Goal: Transaction & Acquisition: Subscribe to service/newsletter

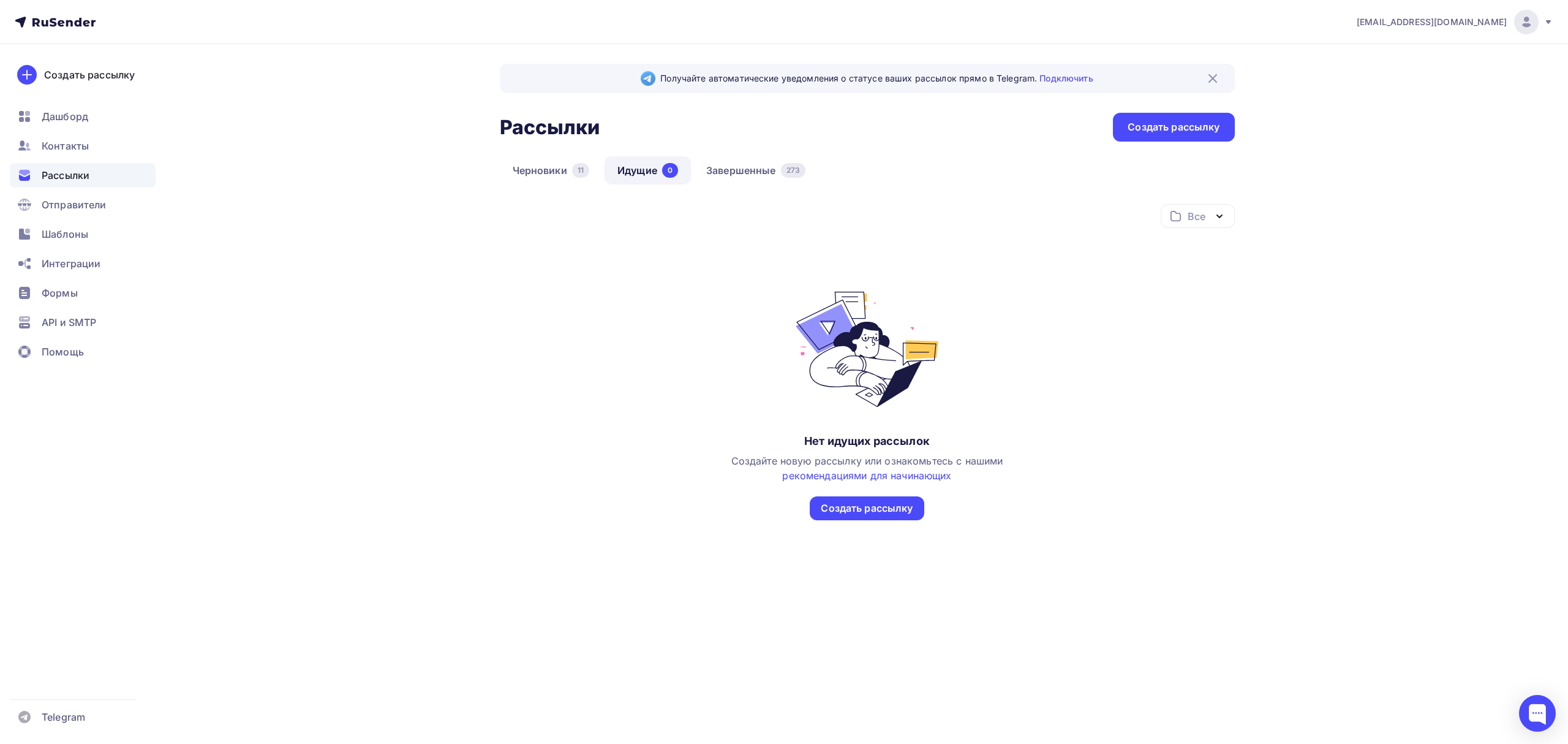
drag, startPoint x: 0, startPoint y: 0, endPoint x: 67, endPoint y: 182, distance: 193.9
click at [67, 182] on span "Рассылки" at bounding box center [66, 175] width 48 height 14
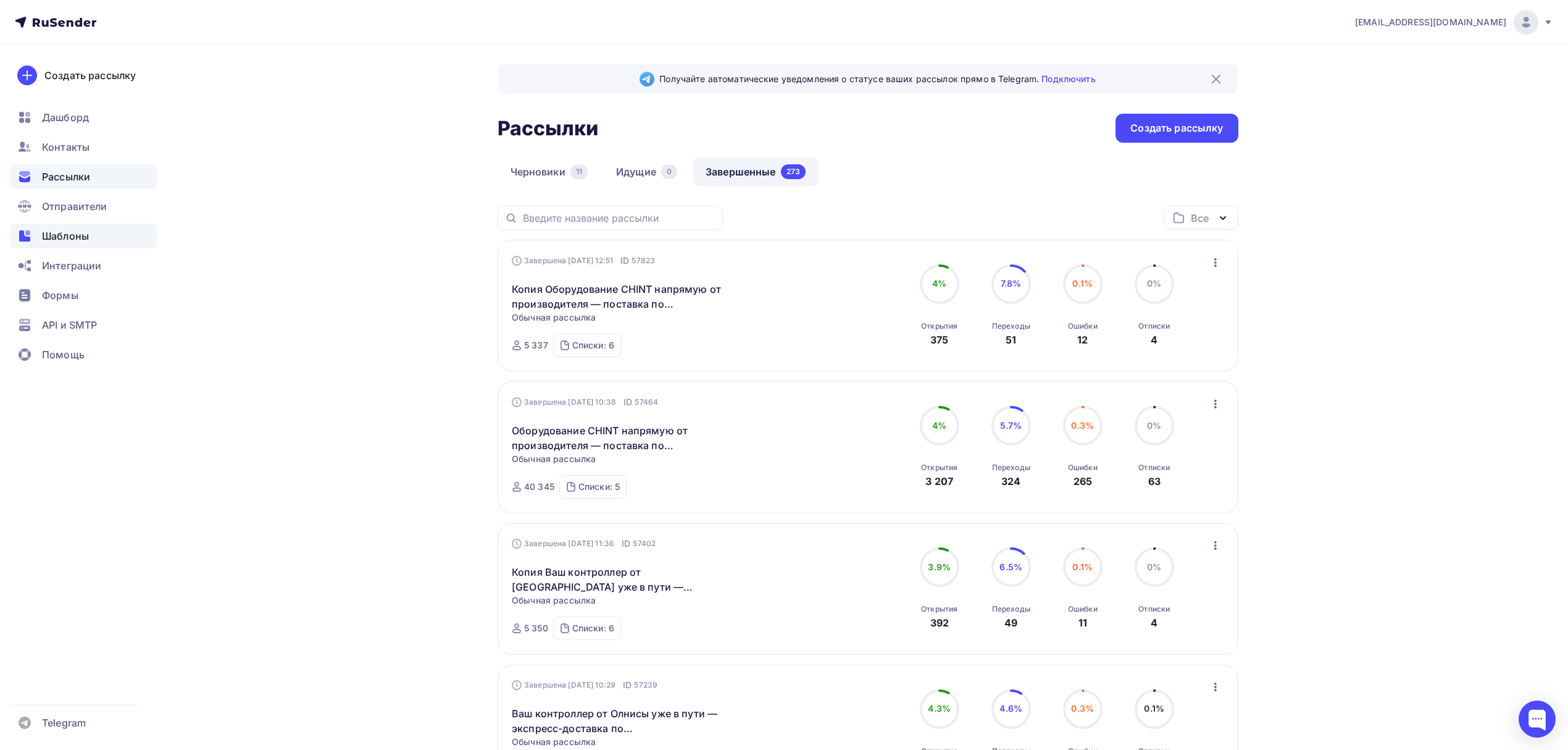
click at [79, 239] on span "Шаблоны" at bounding box center [66, 236] width 47 height 14
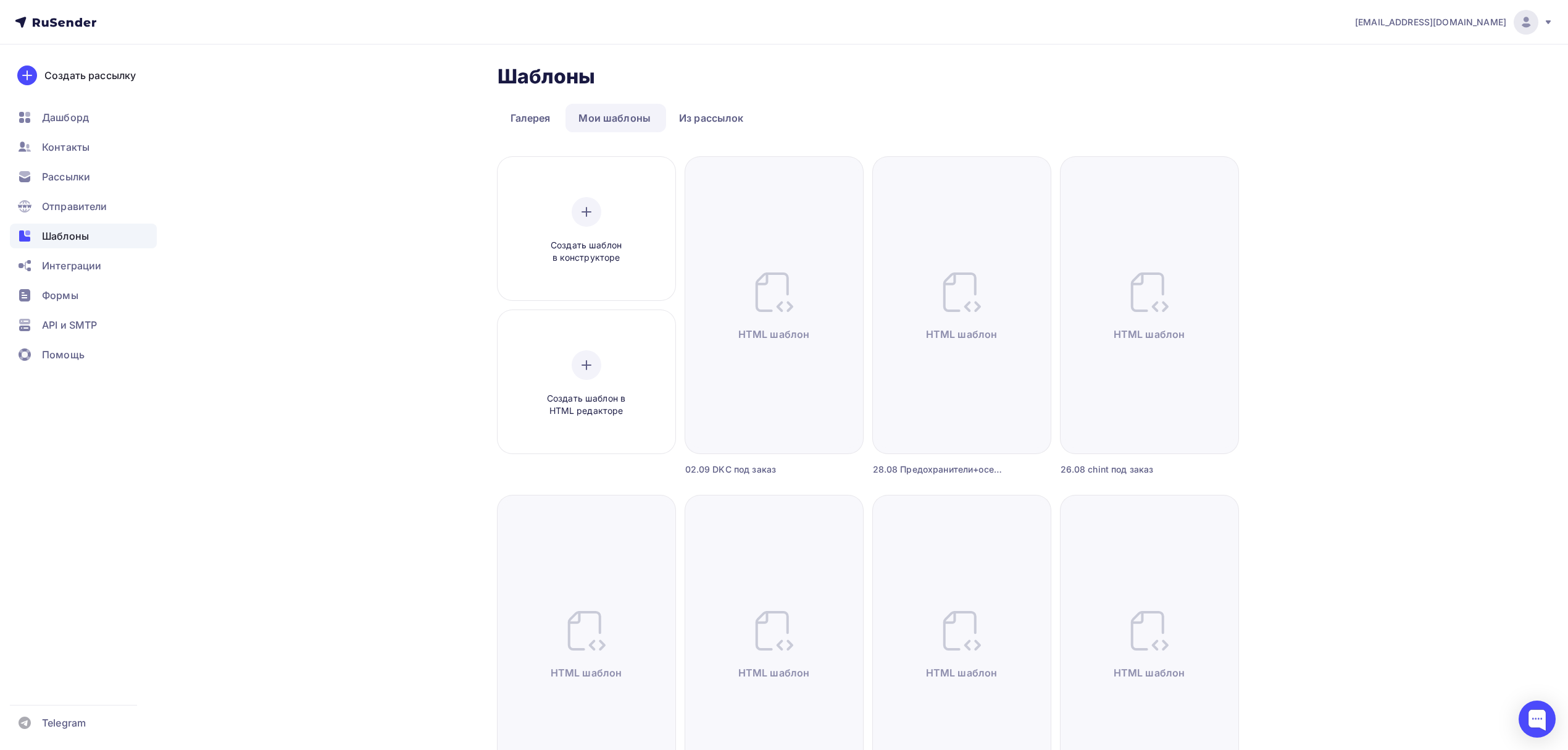
click at [599, 119] on link "Мои шаблоны" at bounding box center [614, 118] width 98 height 29
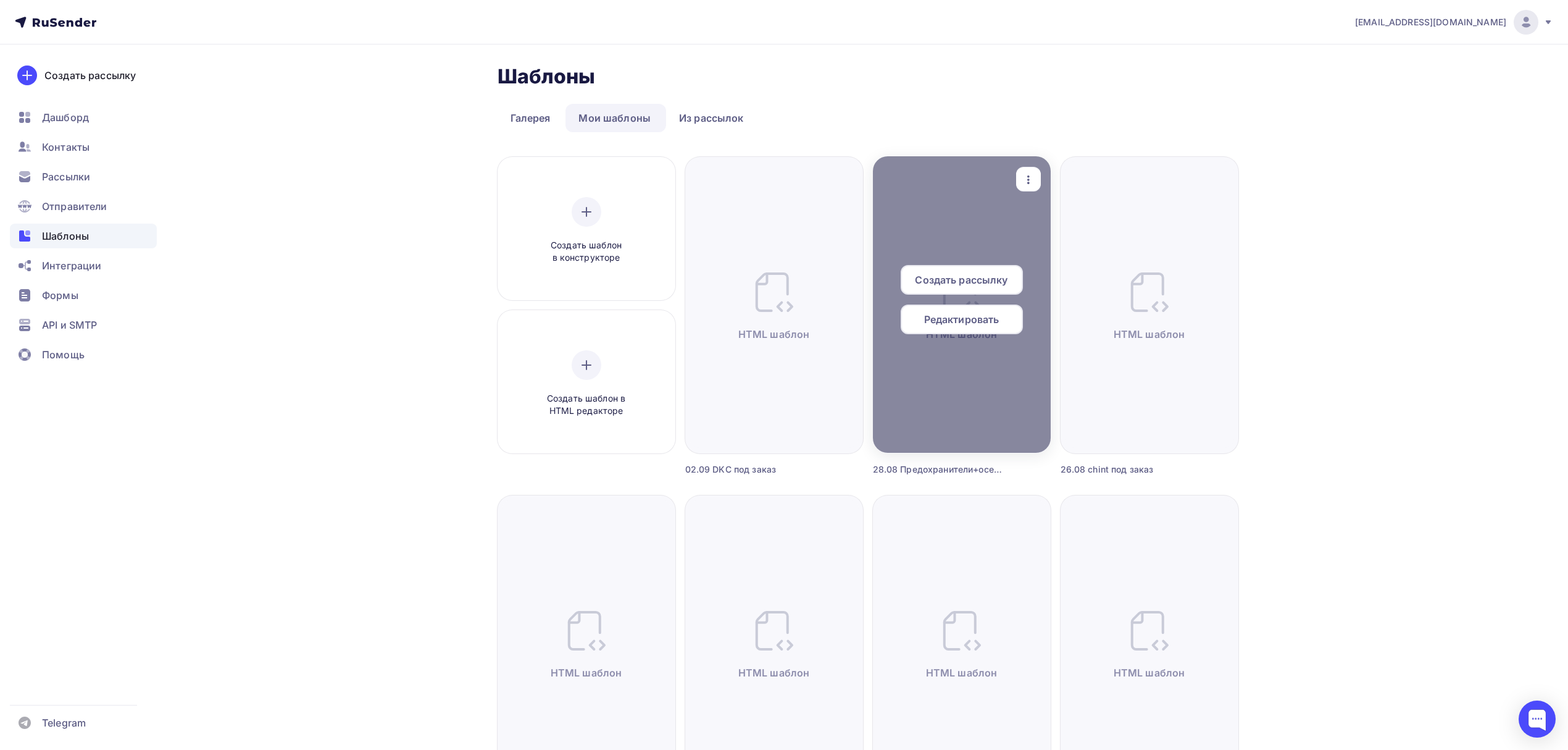
click at [1026, 185] on icon "button" at bounding box center [1029, 179] width 14 height 14
click at [1066, 237] on div "Предпросмотр" at bounding box center [1093, 240] width 76 height 14
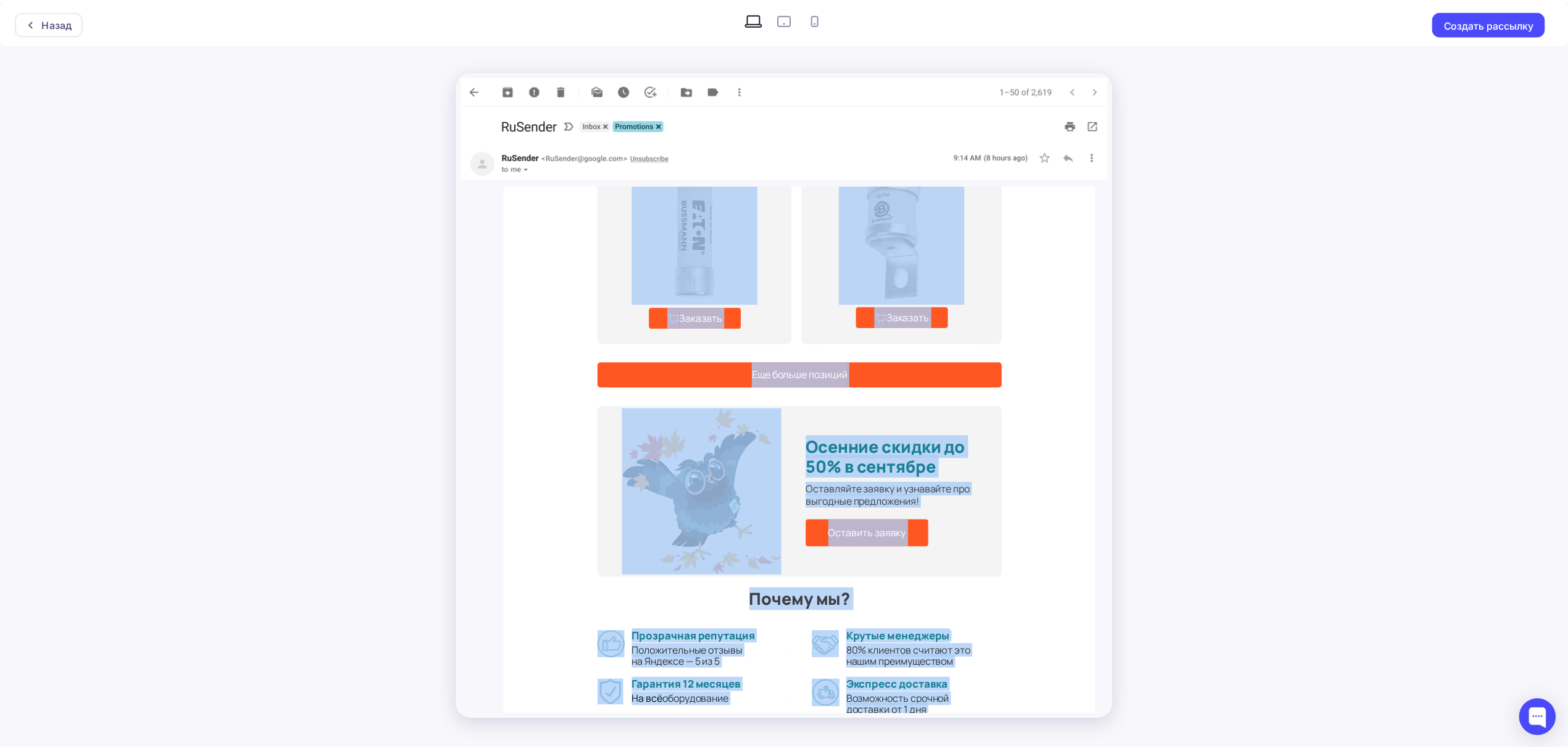
scroll to position [919, 0]
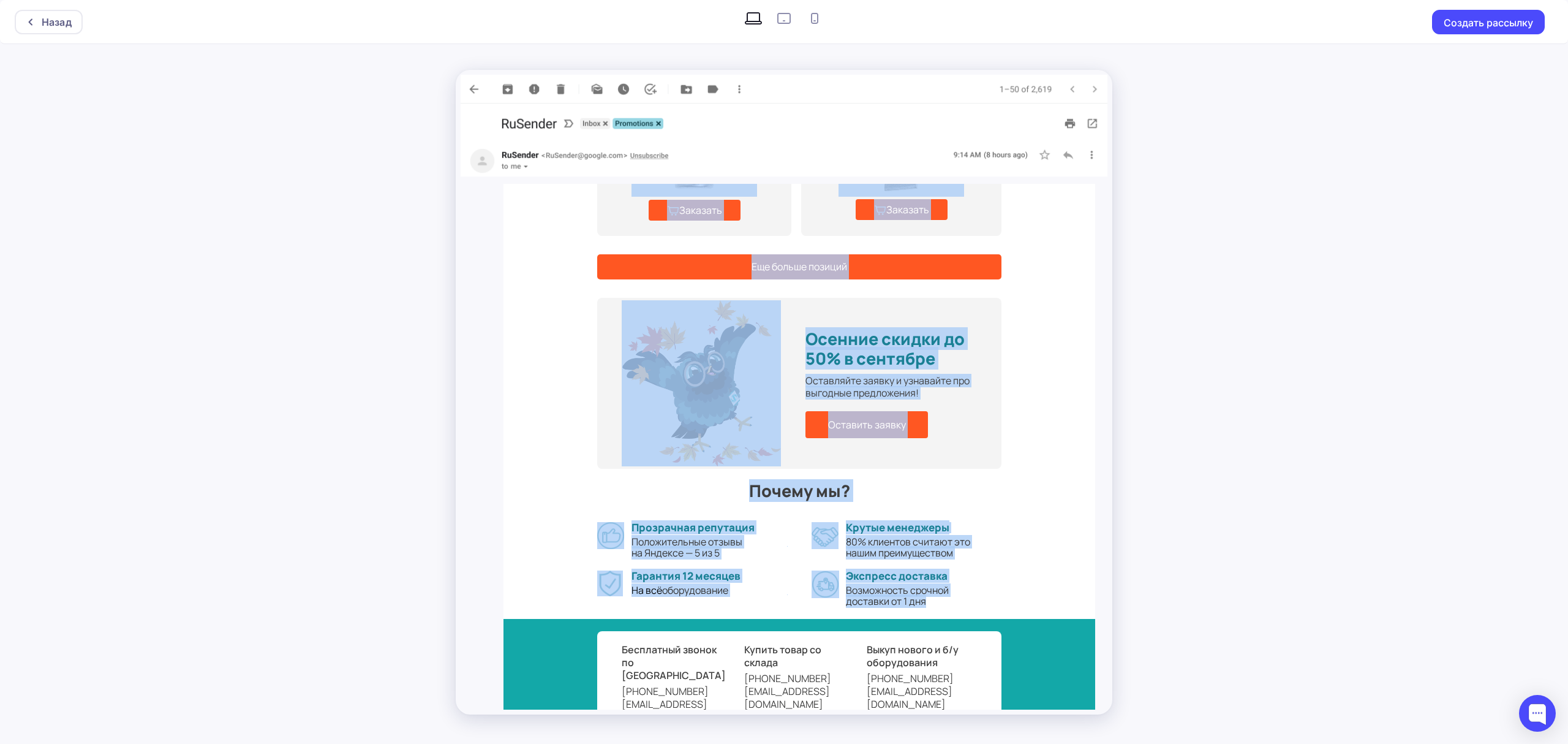
drag, startPoint x: 618, startPoint y: 268, endPoint x: 980, endPoint y: 571, distance: 472.1
copy tbody "Loremips & Dolor sitametconsect adipisci elitse Doeiusm temporin ut Labore e DO…"
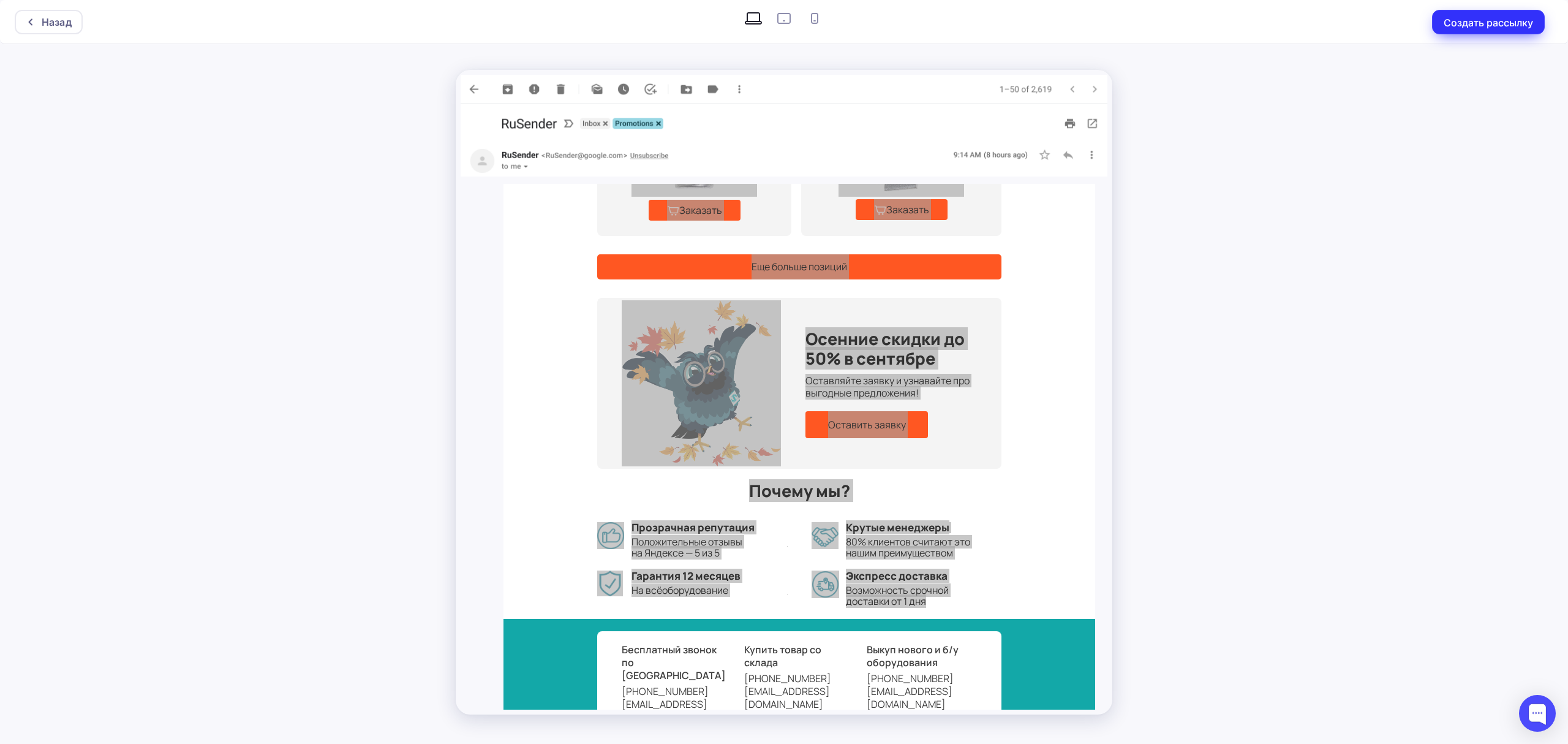
click at [1522, 18] on button "Создать рассылку" at bounding box center [1489, 21] width 113 height 24
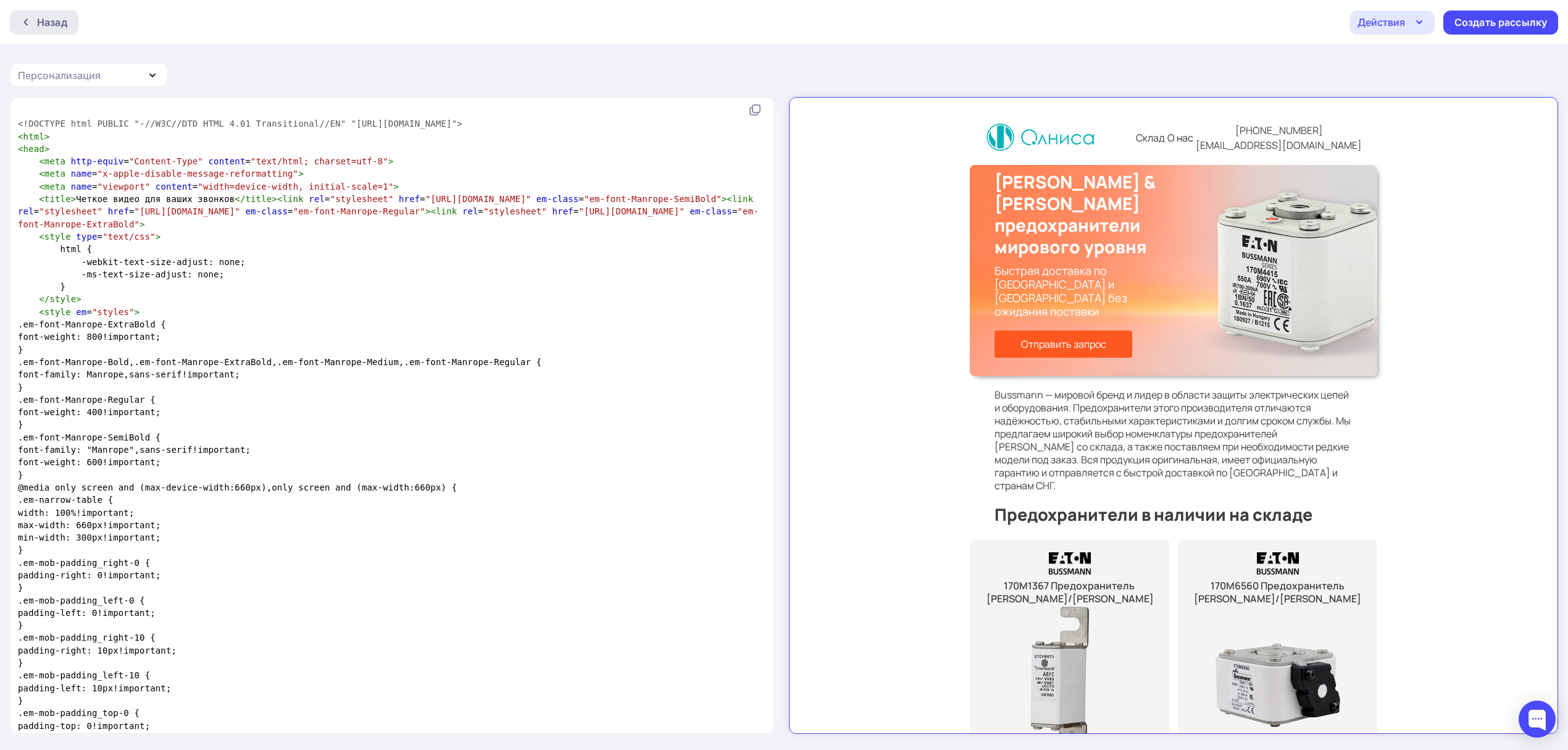
click at [34, 23] on div at bounding box center [29, 22] width 16 height 10
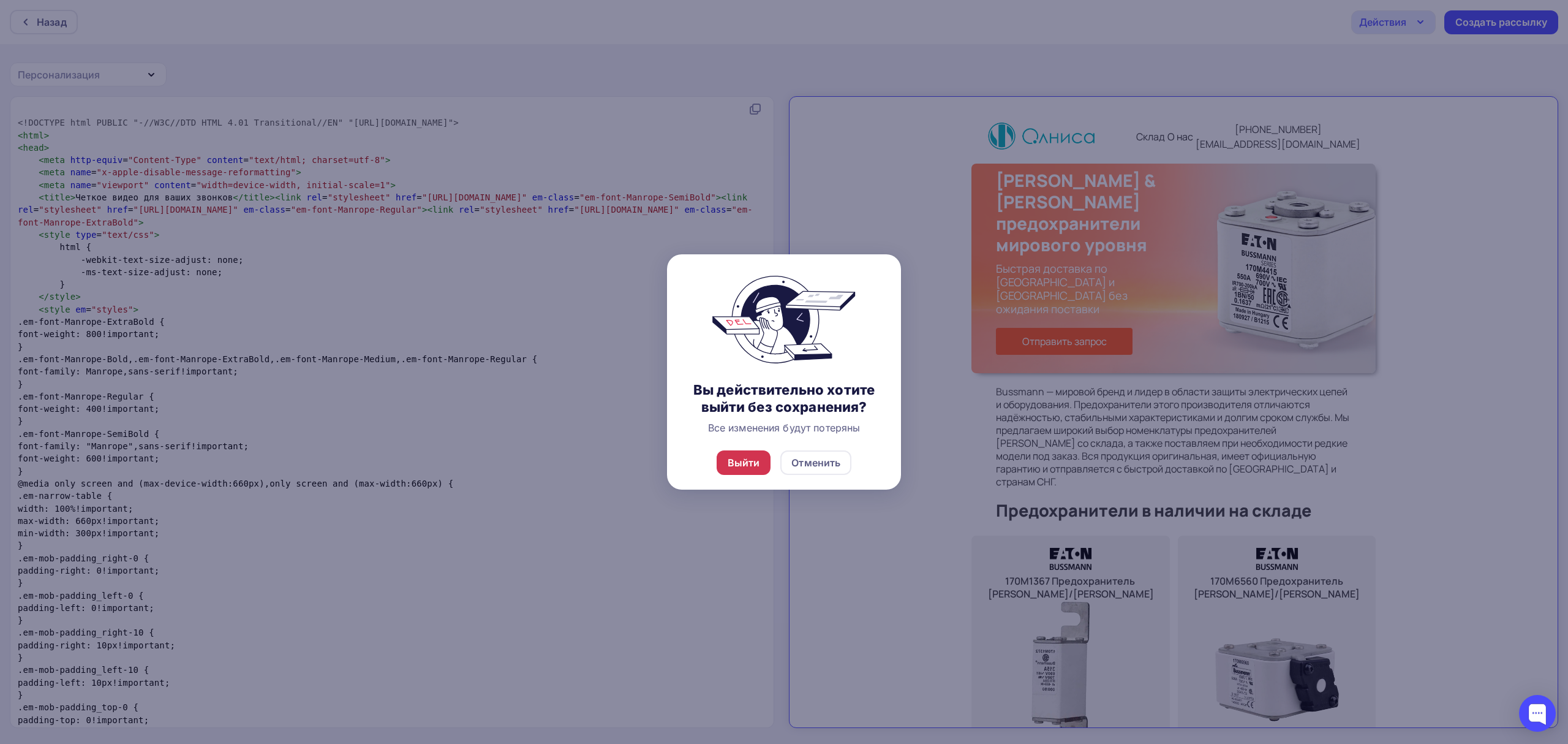
click at [757, 469] on div "Выйти" at bounding box center [744, 463] width 32 height 14
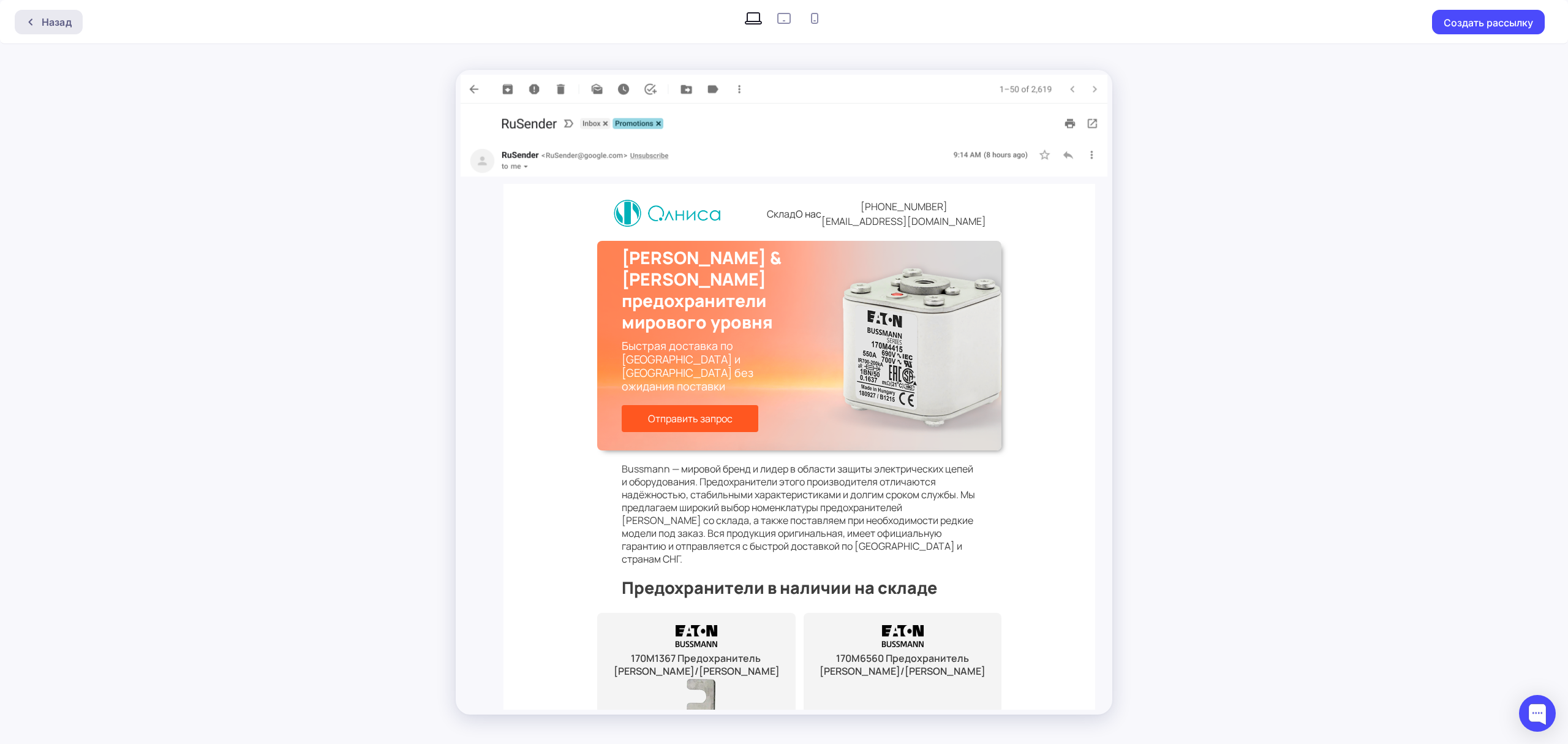
click at [72, 29] on div "Назад" at bounding box center [48, 21] width 68 height 24
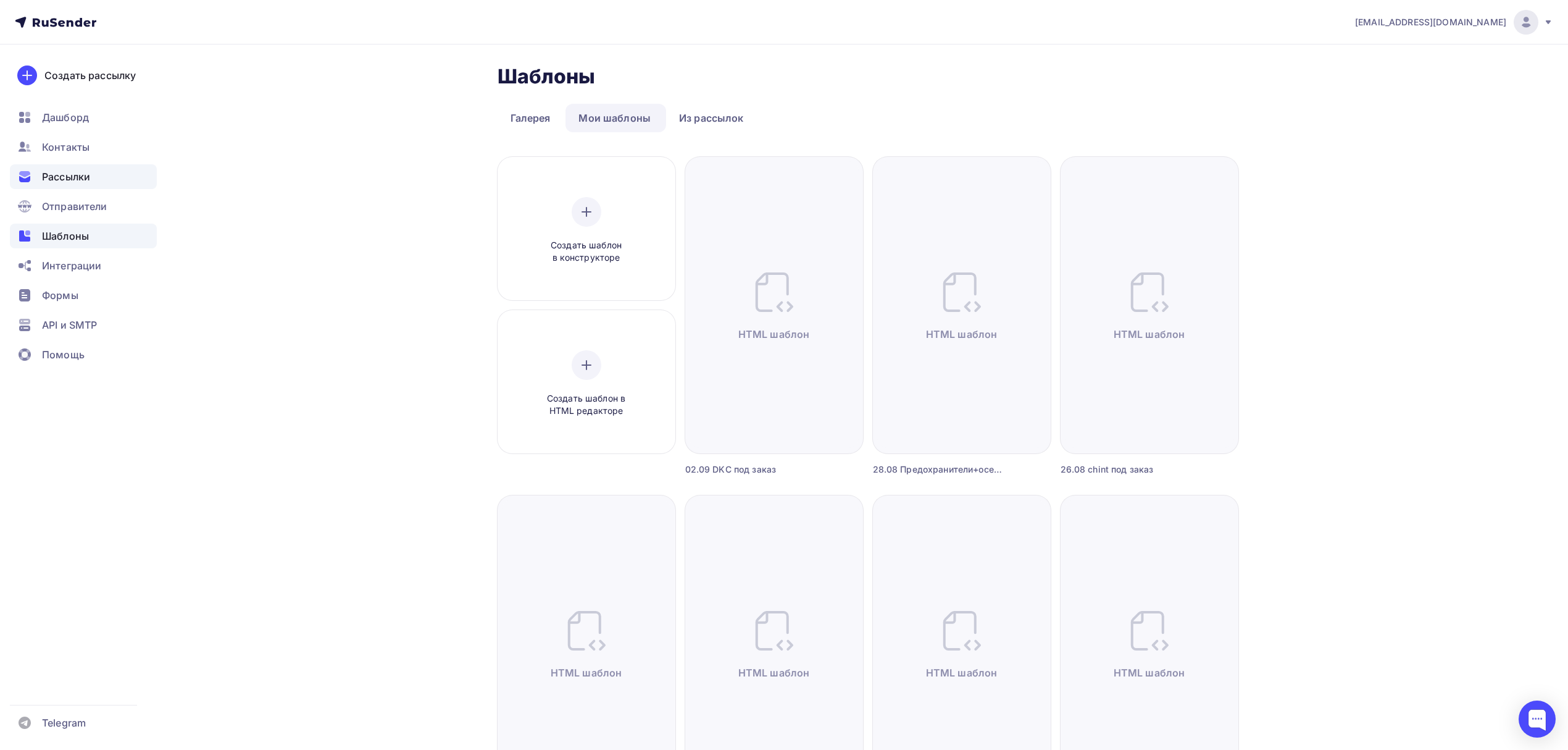
click at [100, 180] on div "Рассылки" at bounding box center [83, 176] width 147 height 24
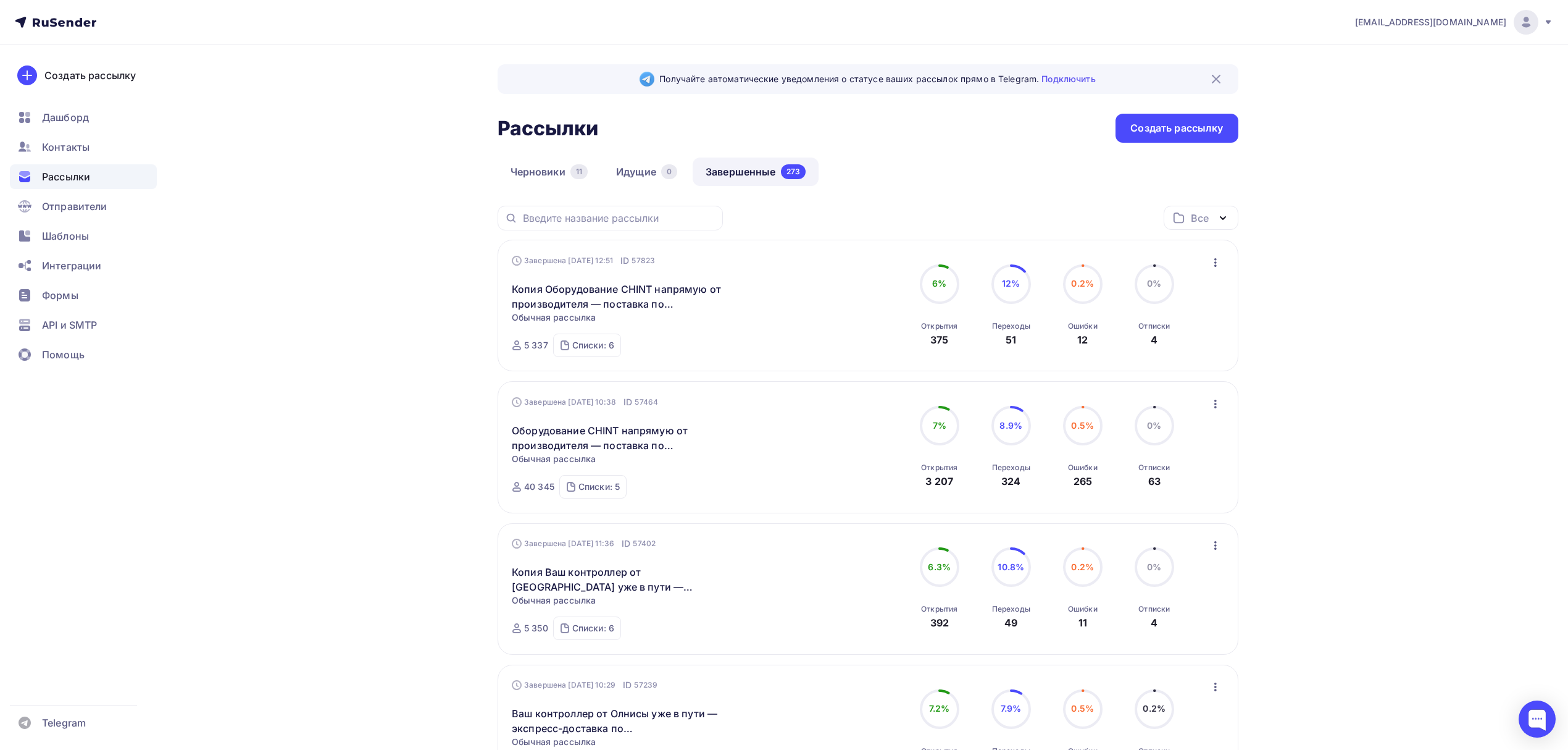
click at [1214, 411] on icon "button" at bounding box center [1215, 403] width 14 height 14
click at [1167, 483] on div "Копировать в новую" at bounding box center [1159, 485] width 127 height 14
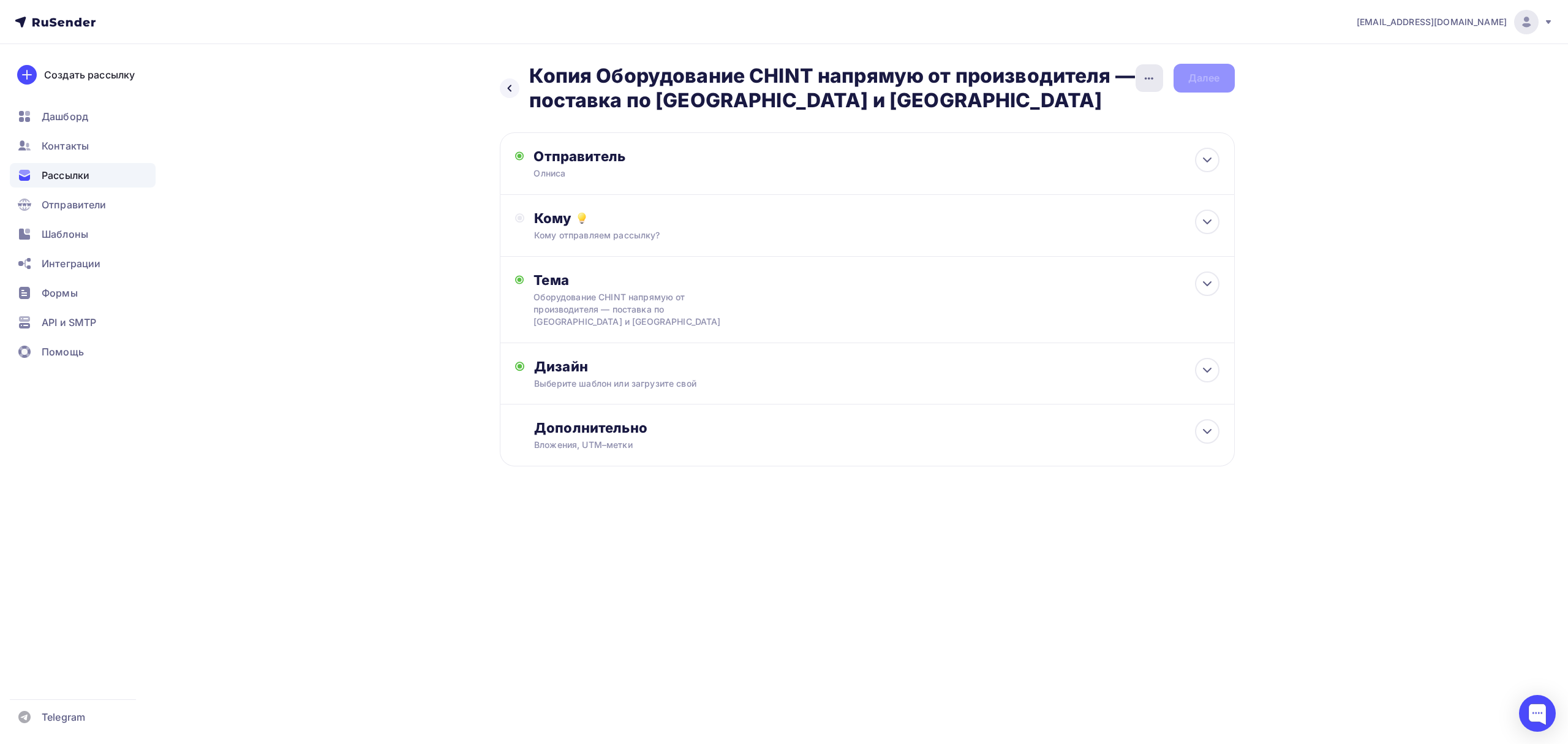
click at [1150, 83] on icon "button" at bounding box center [1149, 79] width 14 height 14
click at [1076, 145] on div "Переименовать рассылку" at bounding box center [1085, 141] width 152 height 14
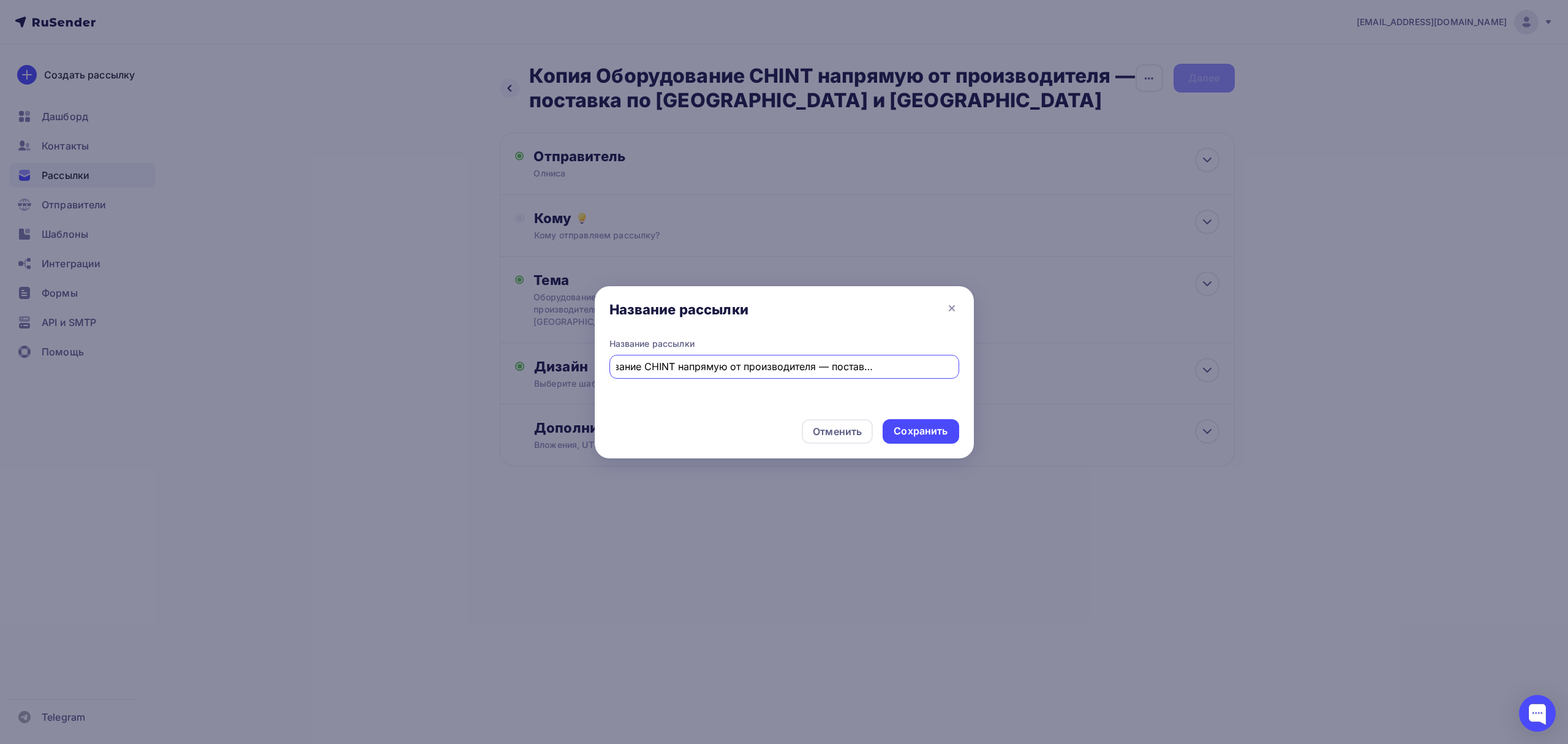
scroll to position [0, 83]
drag, startPoint x: 625, startPoint y: 368, endPoint x: 1069, endPoint y: 371, distance: 444.0
click at [1069, 371] on div "Название рассылки Название рассылки Копия Оборудование CHINT напрямую от произв…" at bounding box center [784, 372] width 1568 height 744
type input "[PERSON_NAME]"
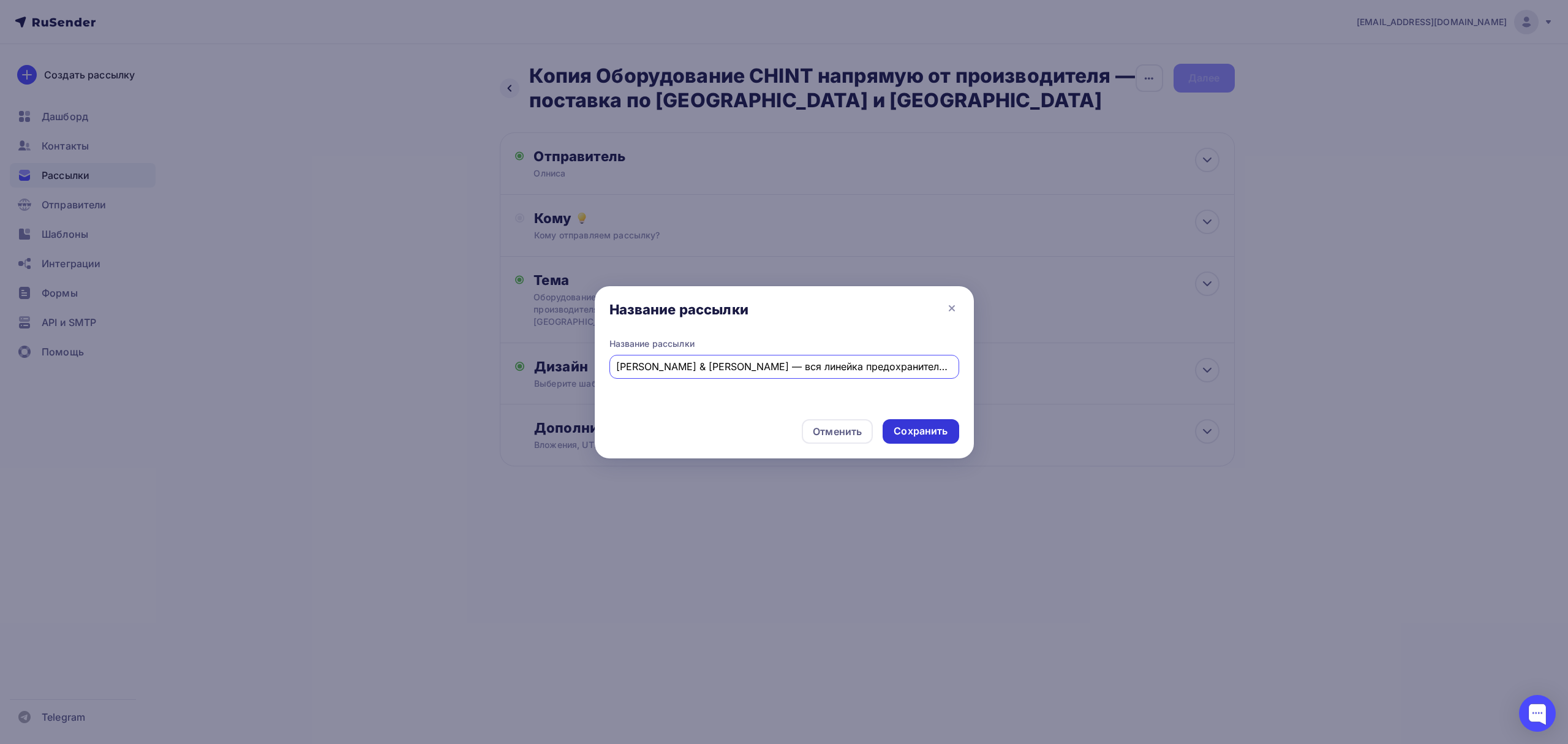
type input "[PERSON_NAME] & [PERSON_NAME] — вся линейка предохранителей у [GEOGRAPHIC_DATA]"
click at [930, 432] on div "Сохранить" at bounding box center [921, 431] width 54 height 14
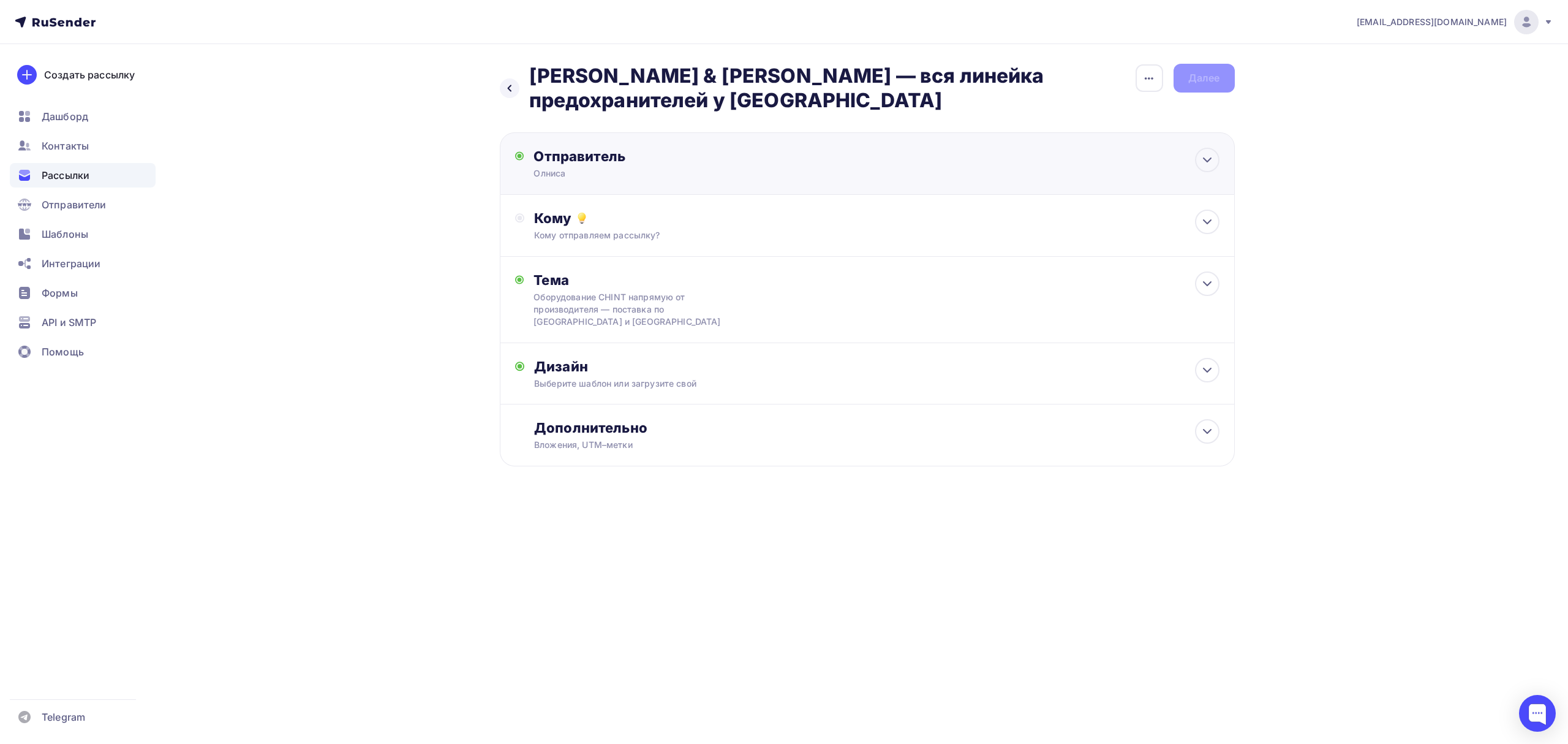
click at [789, 168] on div "Отправитель Олниса Email * [EMAIL_ADDRESS][DOMAIN_NAME] [EMAIL_ADDRESS][DOMAIN_…" at bounding box center [665, 163] width 265 height 32
type input "Олниса"
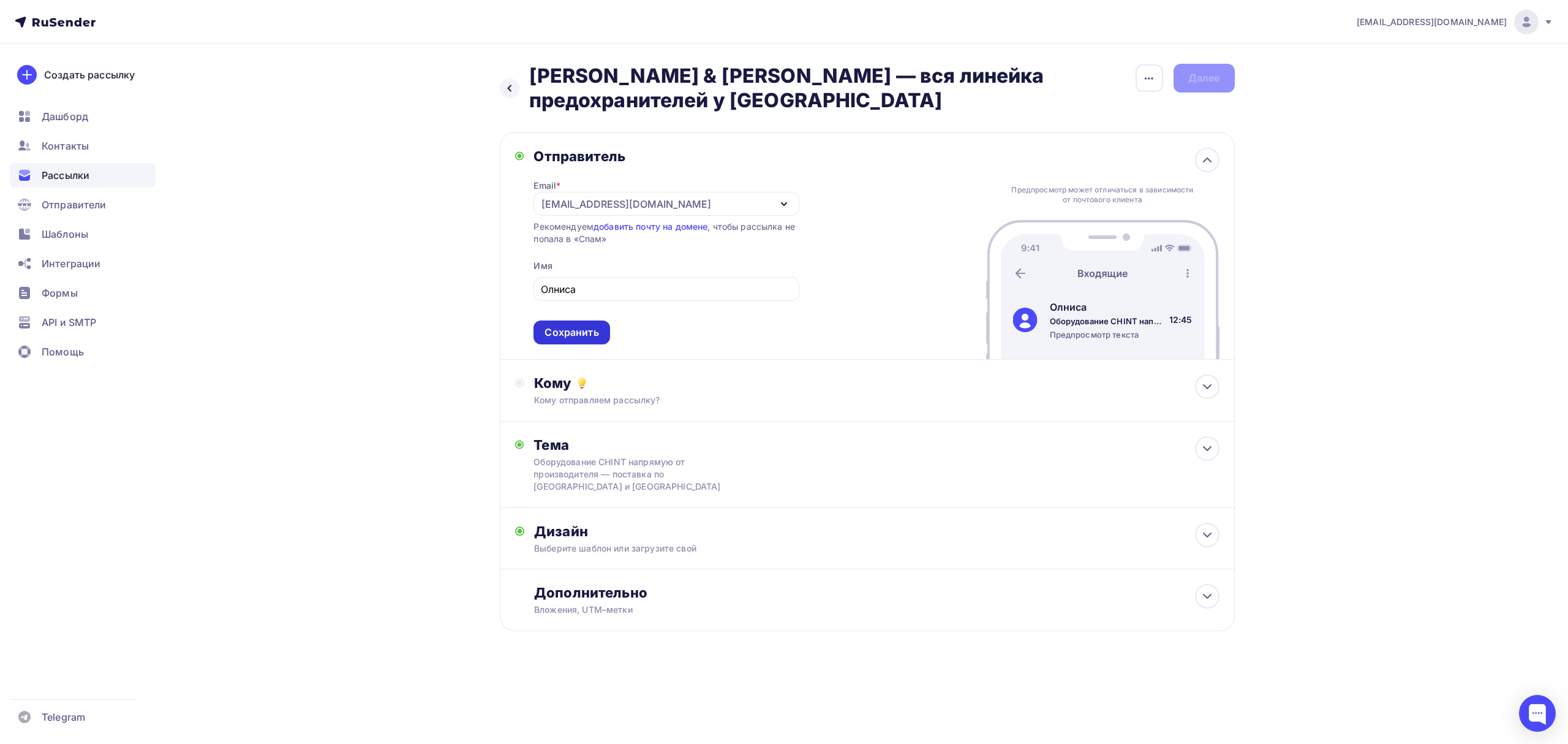
click at [601, 330] on div "Сохранить" at bounding box center [571, 332] width 76 height 24
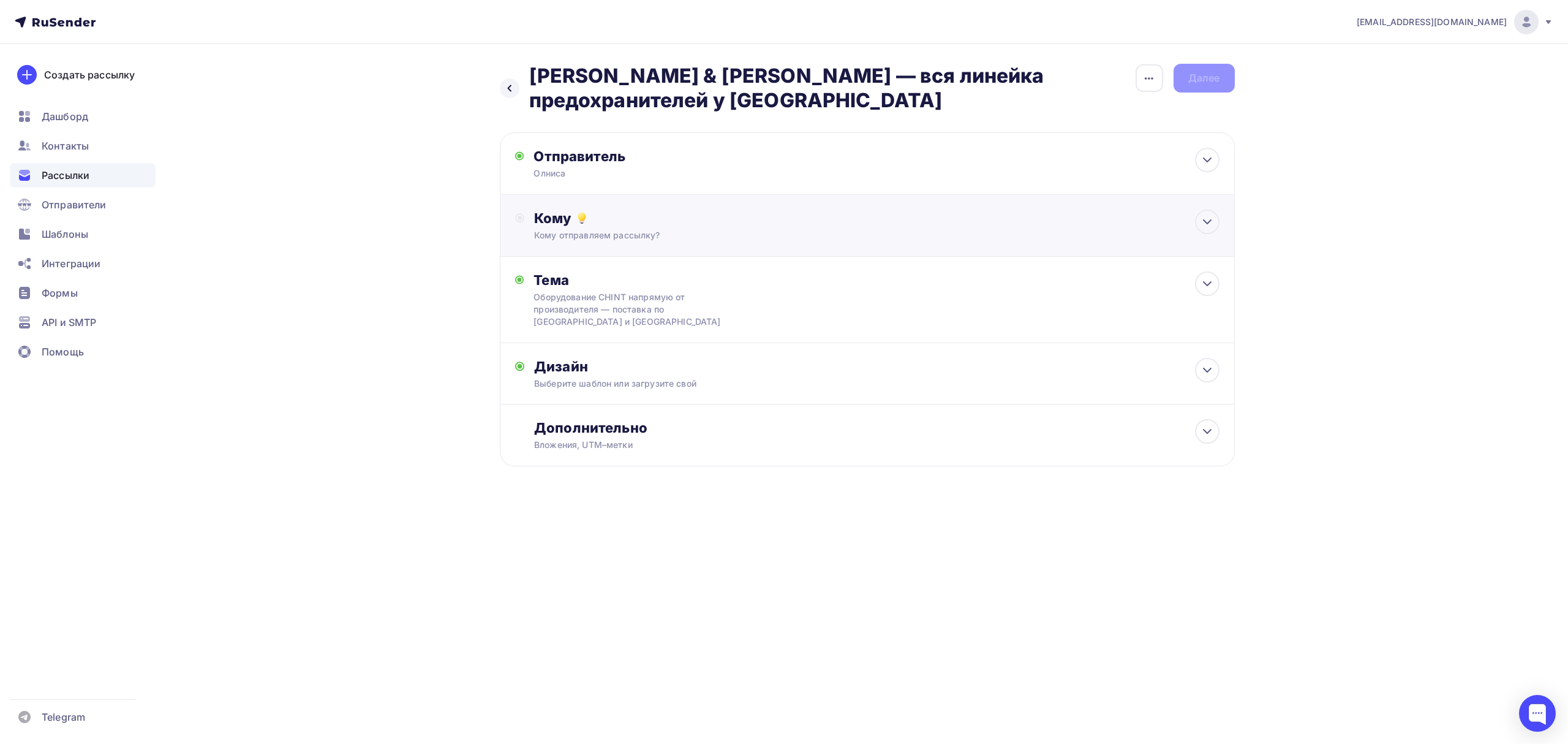
click at [743, 228] on div "Кому Кому отправляем рассылку? Списки получателей Выберите список Все списки id…" at bounding box center [876, 226] width 685 height 32
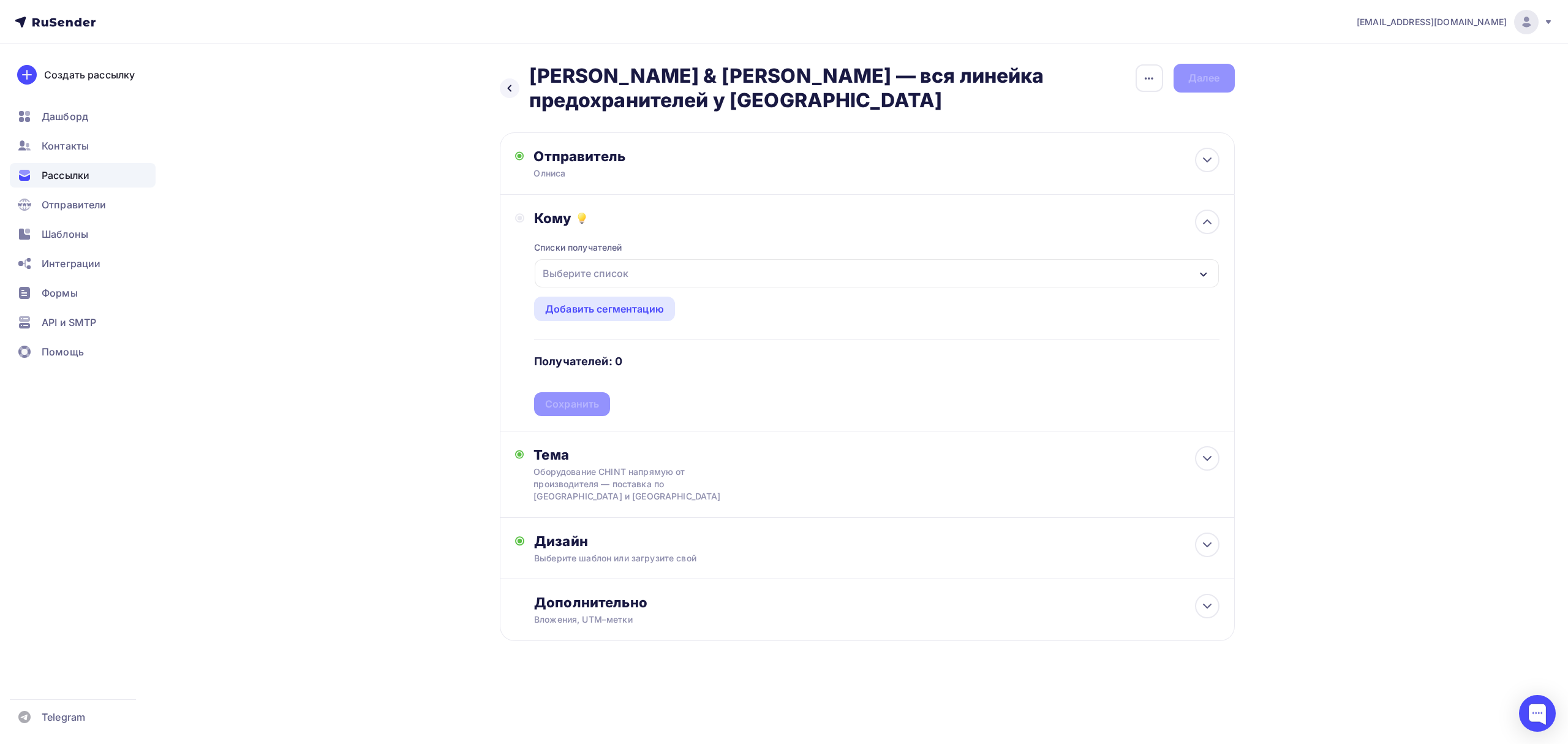
click at [668, 271] on div "Выберите список" at bounding box center [877, 273] width 684 height 29
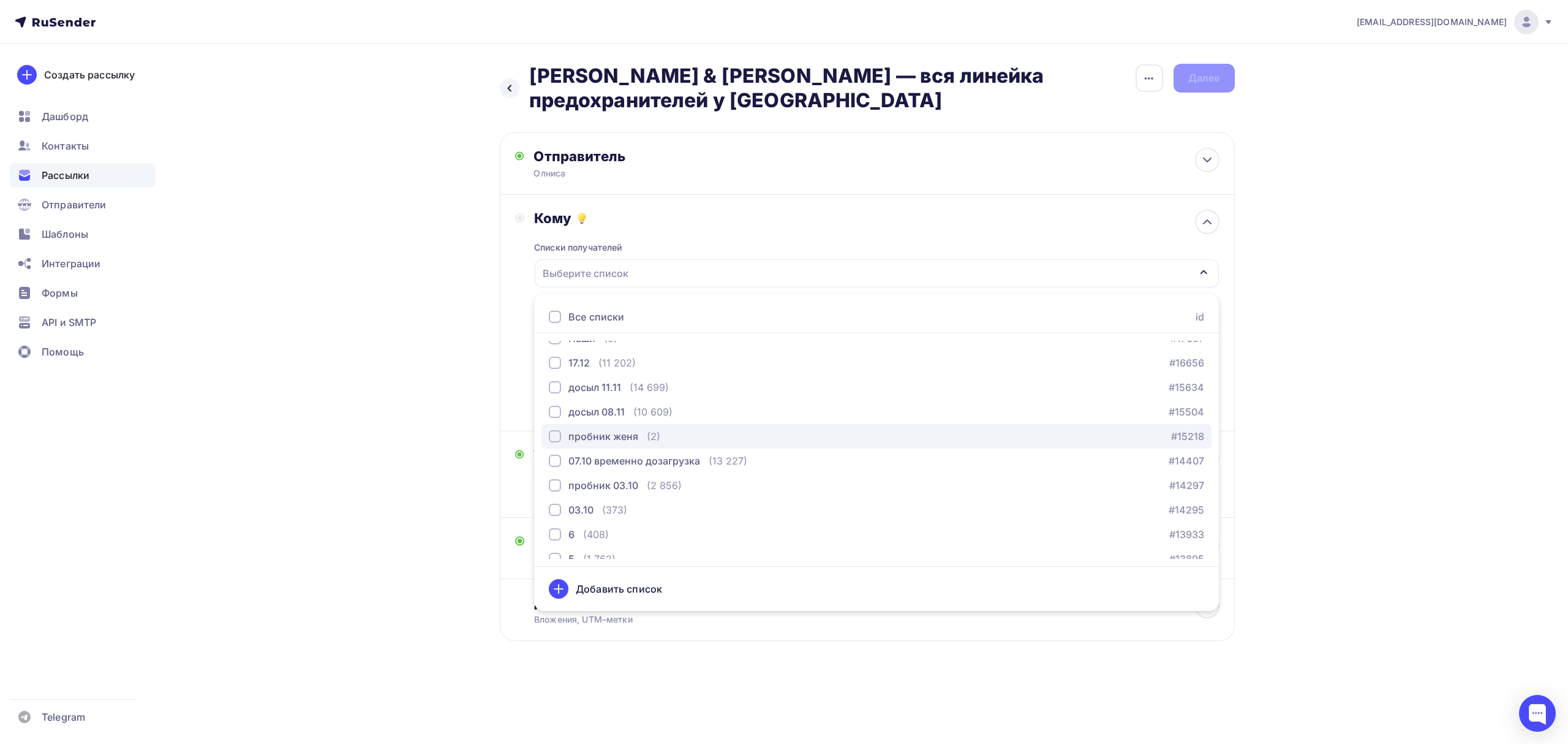
scroll to position [198, 0]
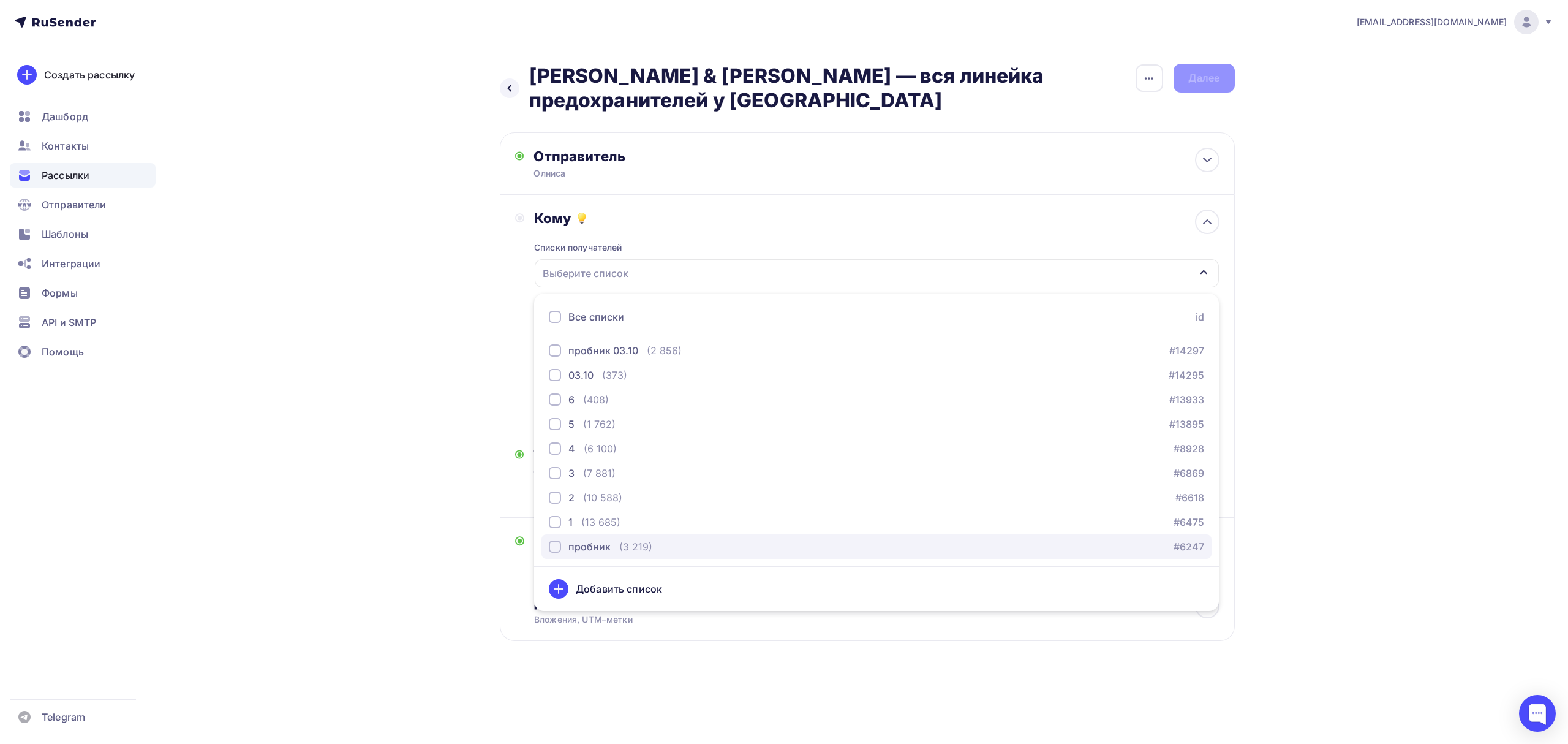
click at [564, 546] on div "пробник" at bounding box center [580, 547] width 62 height 14
click at [584, 522] on div "(13 685)" at bounding box center [601, 522] width 39 height 14
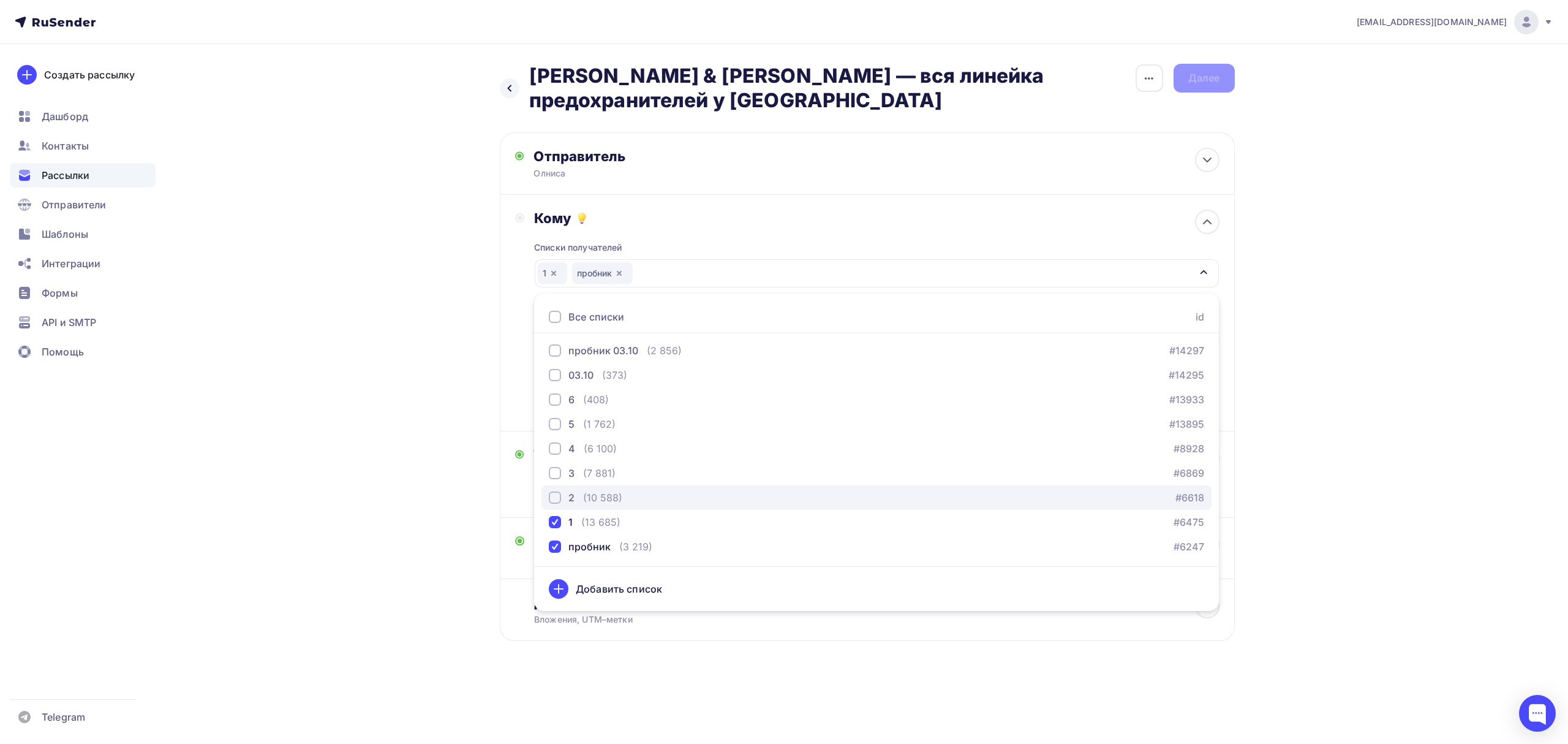
click at [589, 503] on div "(10 588)" at bounding box center [603, 497] width 39 height 14
click at [593, 474] on div "(7 881)" at bounding box center [599, 472] width 32 height 14
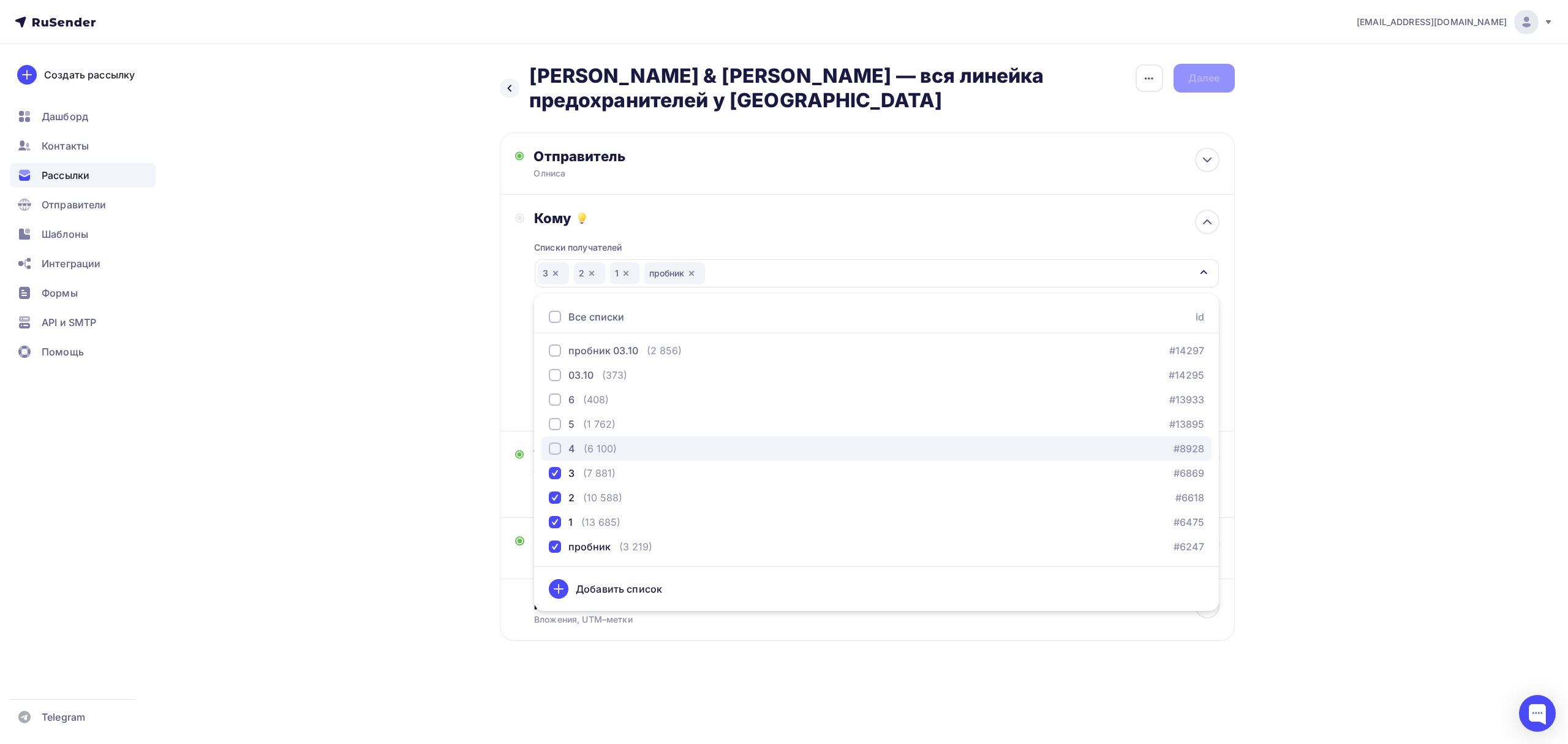
click at [596, 448] on div "(6 100)" at bounding box center [600, 448] width 33 height 14
click at [407, 356] on div "[PERSON_NAME] & [PERSON_NAME] — вся линейка предохранителей у [GEOGRAPHIC_DATA]…" at bounding box center [784, 381] width 1004 height 676
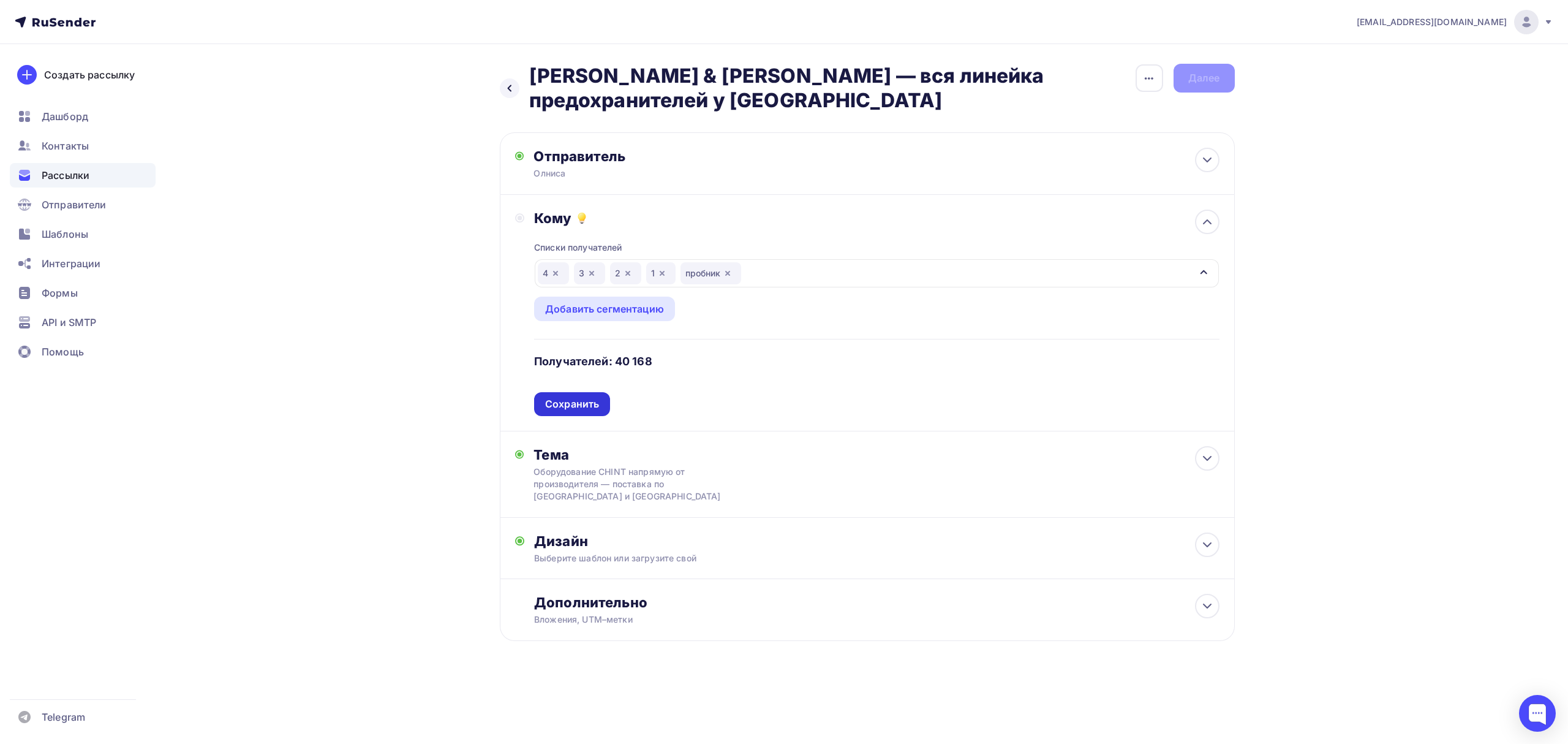
click at [573, 409] on div "Сохранить" at bounding box center [572, 405] width 54 height 14
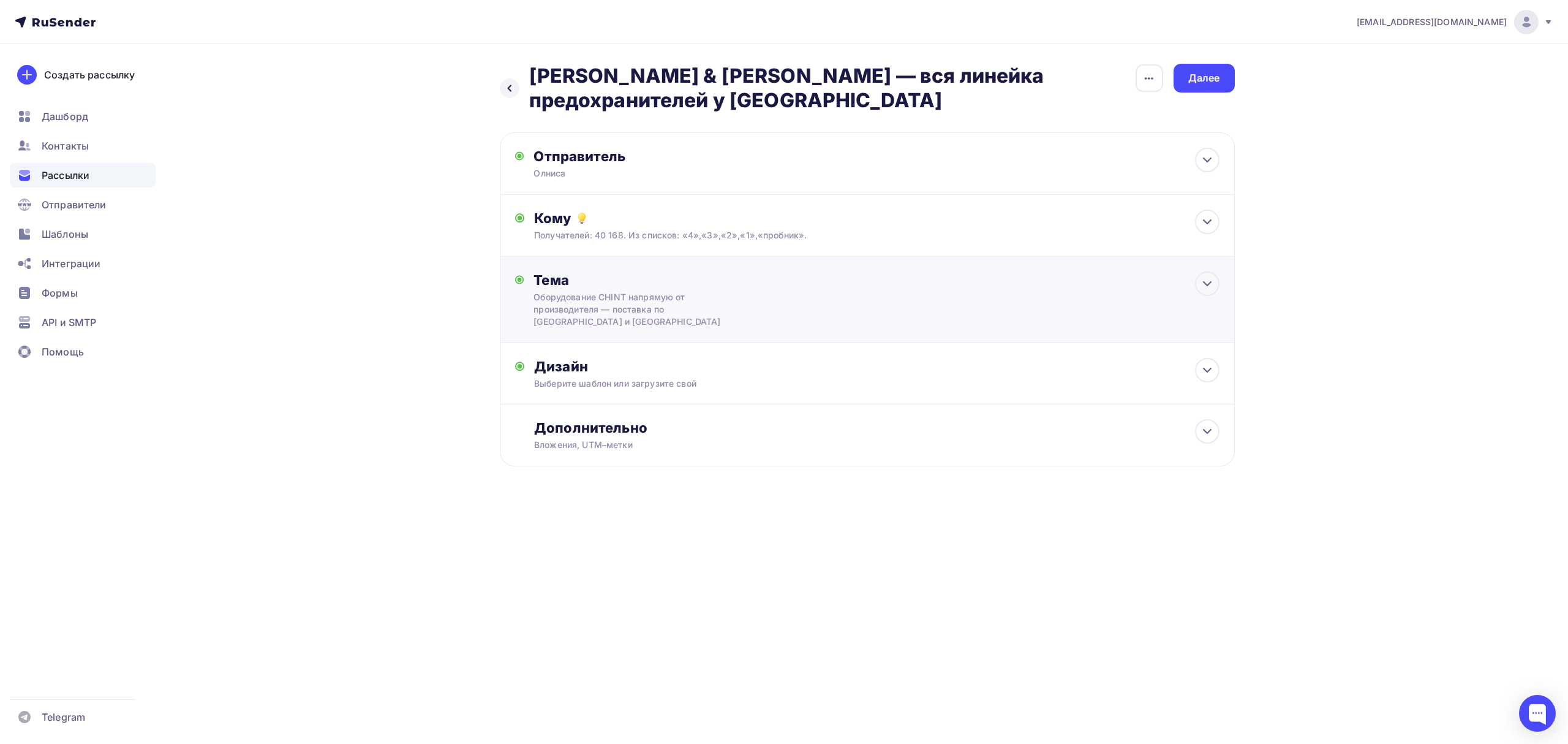
click at [664, 293] on div "Оборудование CHINT напрямую от производителя — поставка по [GEOGRAPHIC_DATA] и …" at bounding box center [642, 309] width 218 height 37
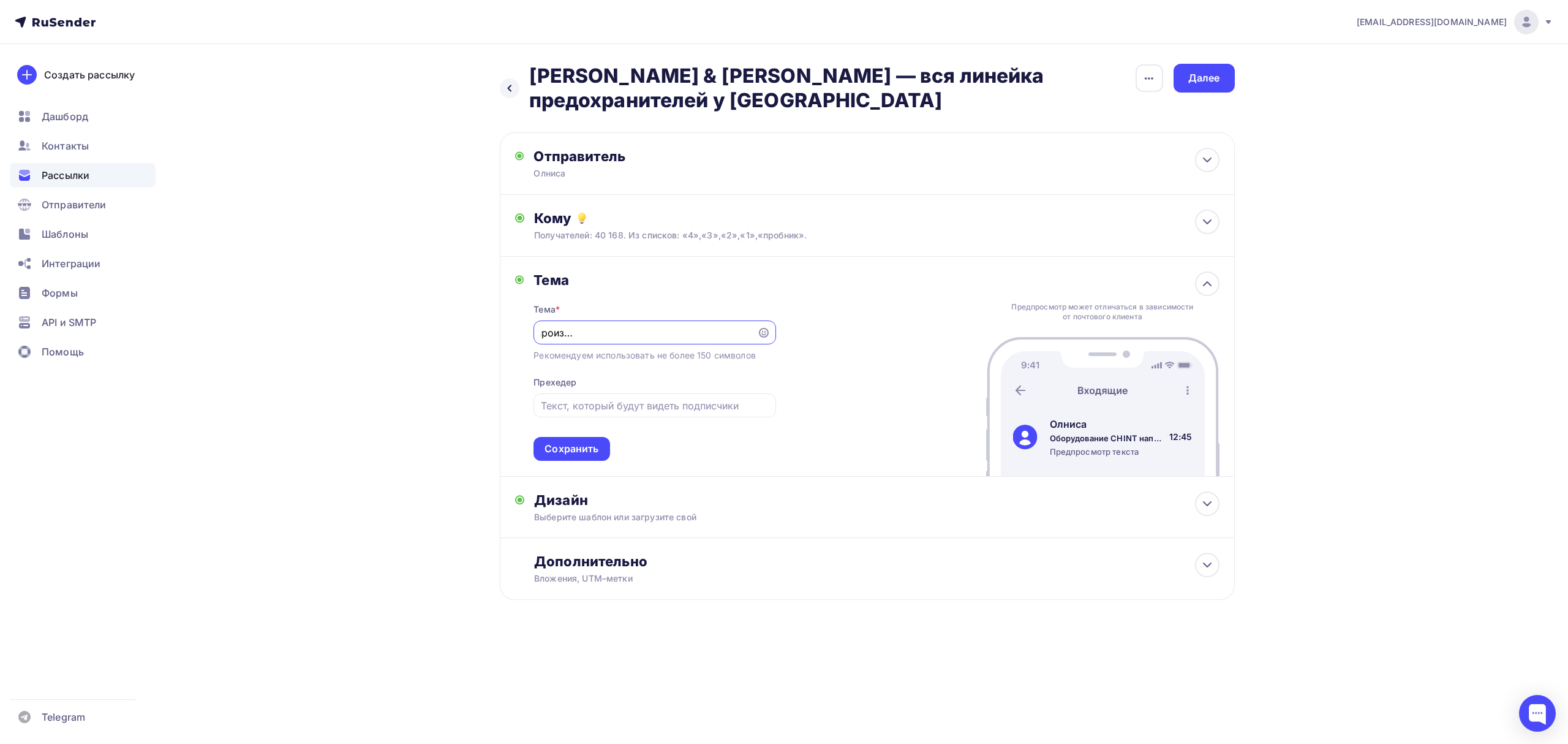
scroll to position [0, 0]
click at [592, 337] on input "Оборудование CHINT напрямую от производителя — поставка по [GEOGRAPHIC_DATA] и …" at bounding box center [646, 332] width 210 height 14
paste input "[PERSON_NAME] & [PERSON_NAME] — вся линейка предохранителей у [GEOGRAPHIC_DATA]"
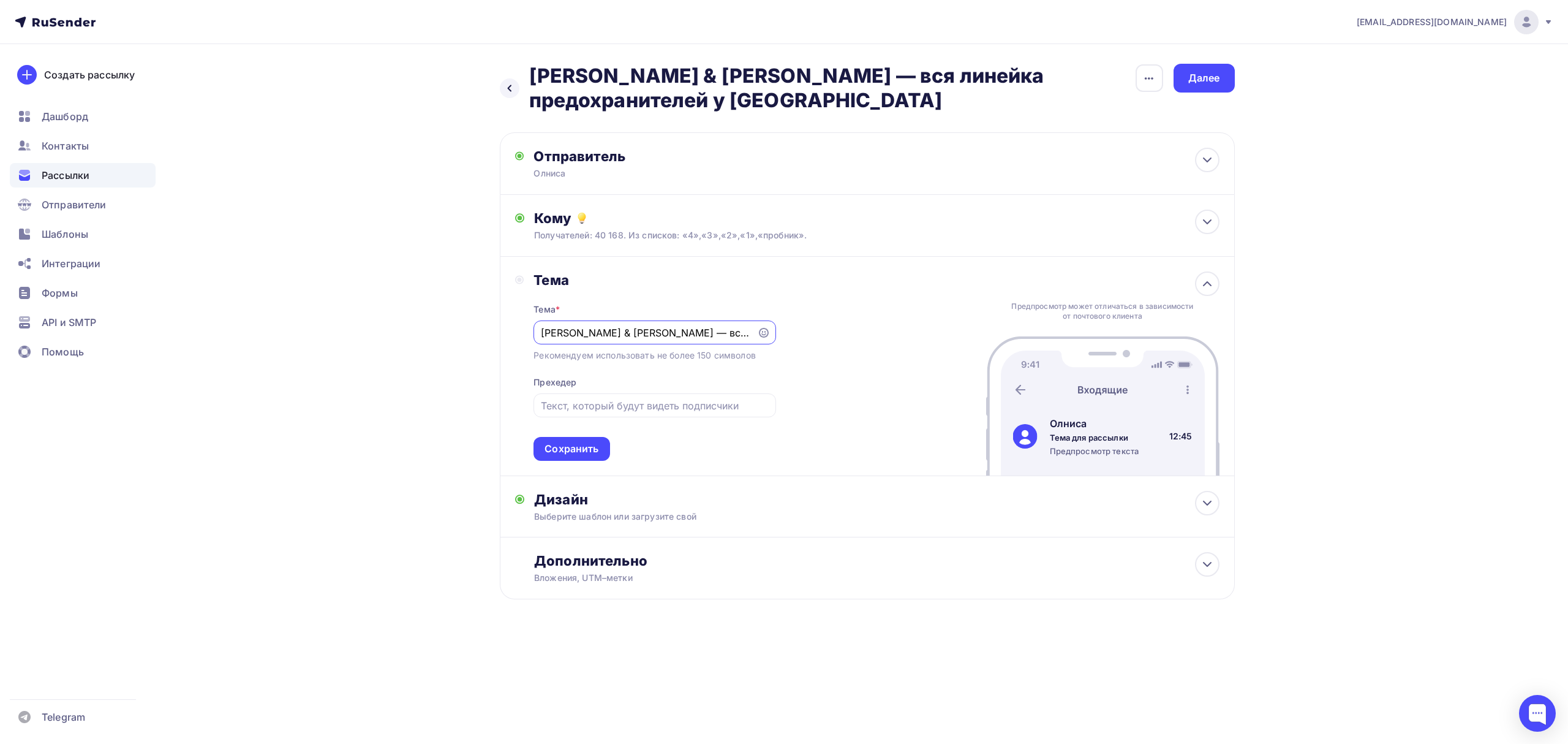
scroll to position [0, 87]
type input "[PERSON_NAME] & [PERSON_NAME] — вся линейка предохранителей у [GEOGRAPHIC_DATA]"
click at [596, 449] on div "Сохранить" at bounding box center [571, 449] width 54 height 14
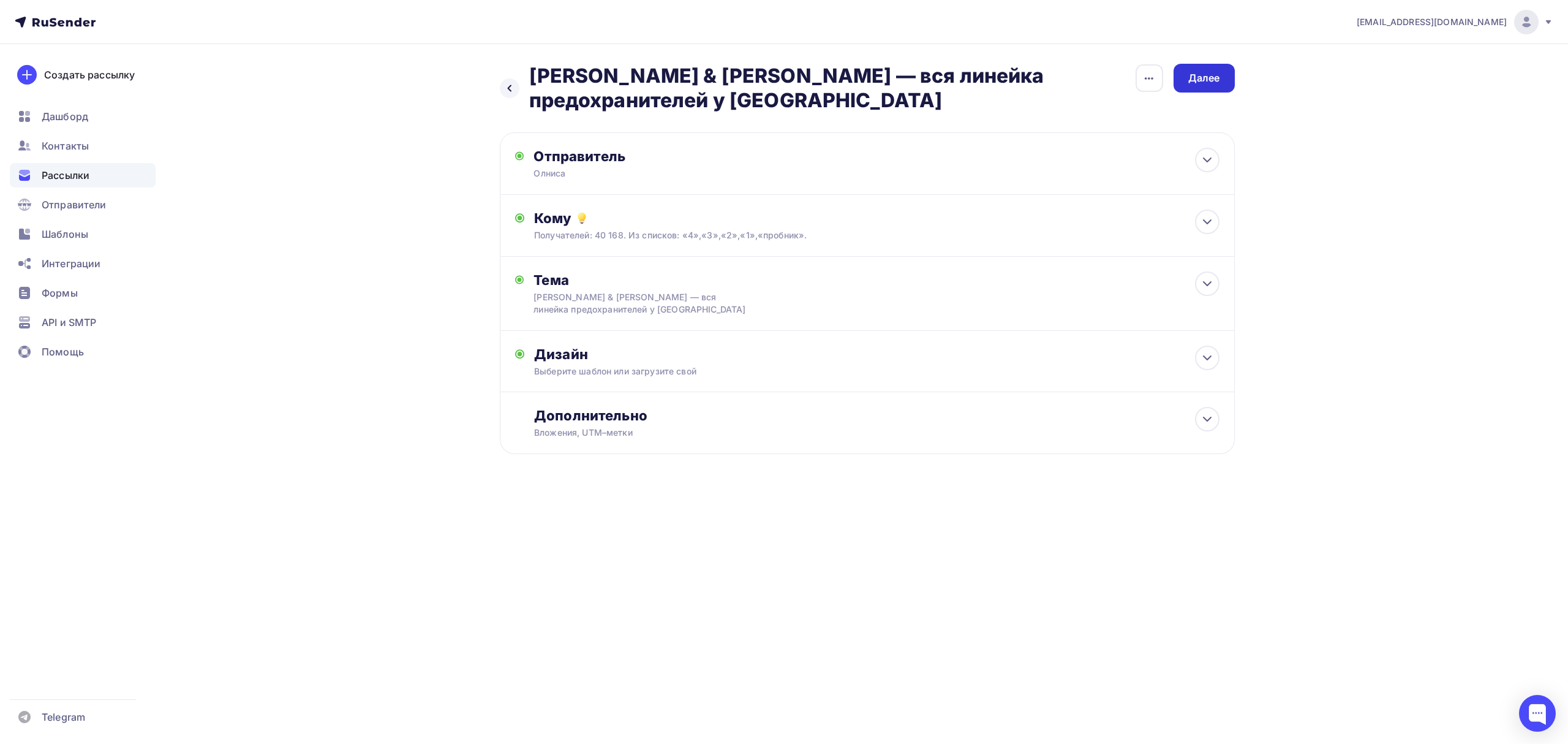
click at [1228, 85] on div "Далее" at bounding box center [1204, 78] width 62 height 29
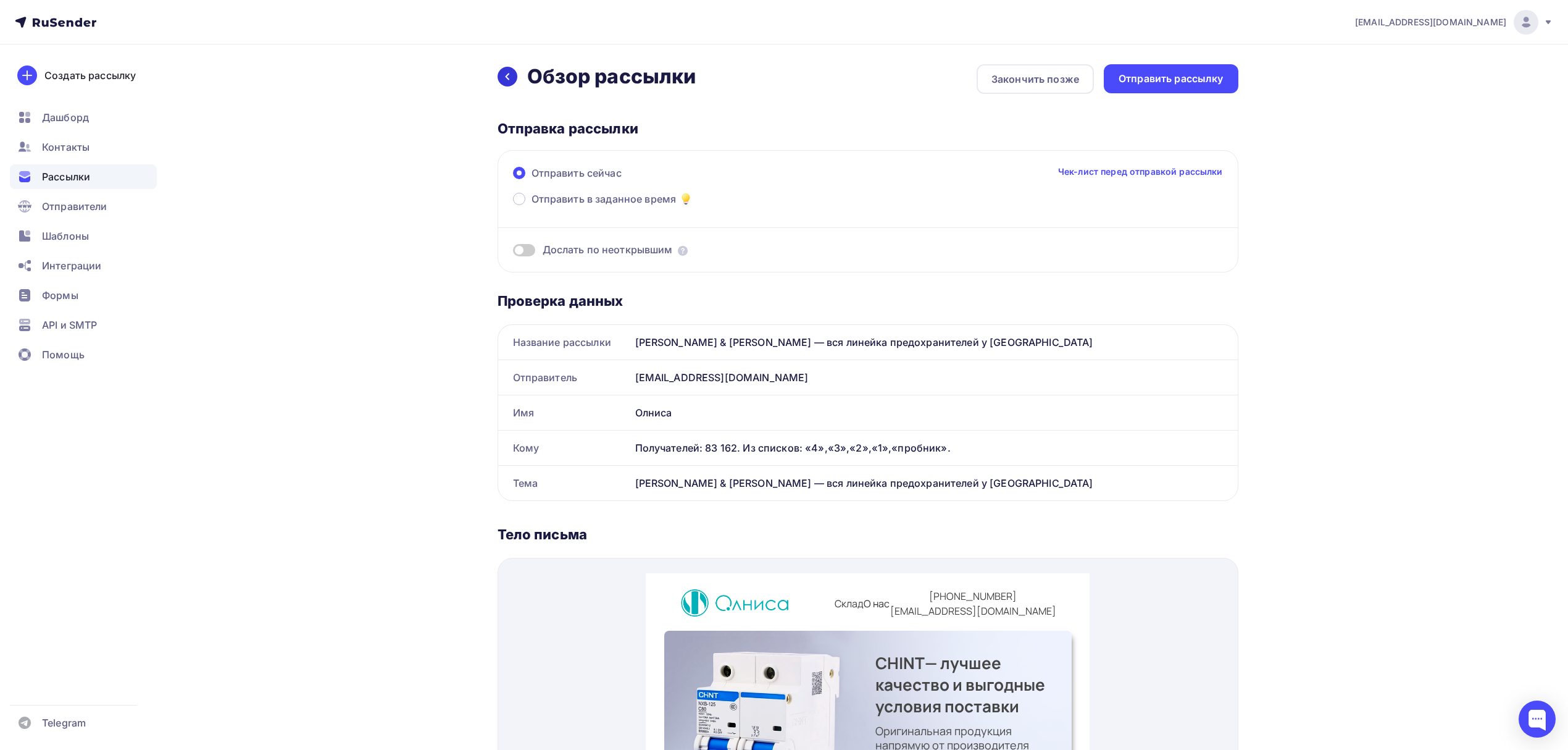
click at [512, 80] on div at bounding box center [508, 77] width 20 height 20
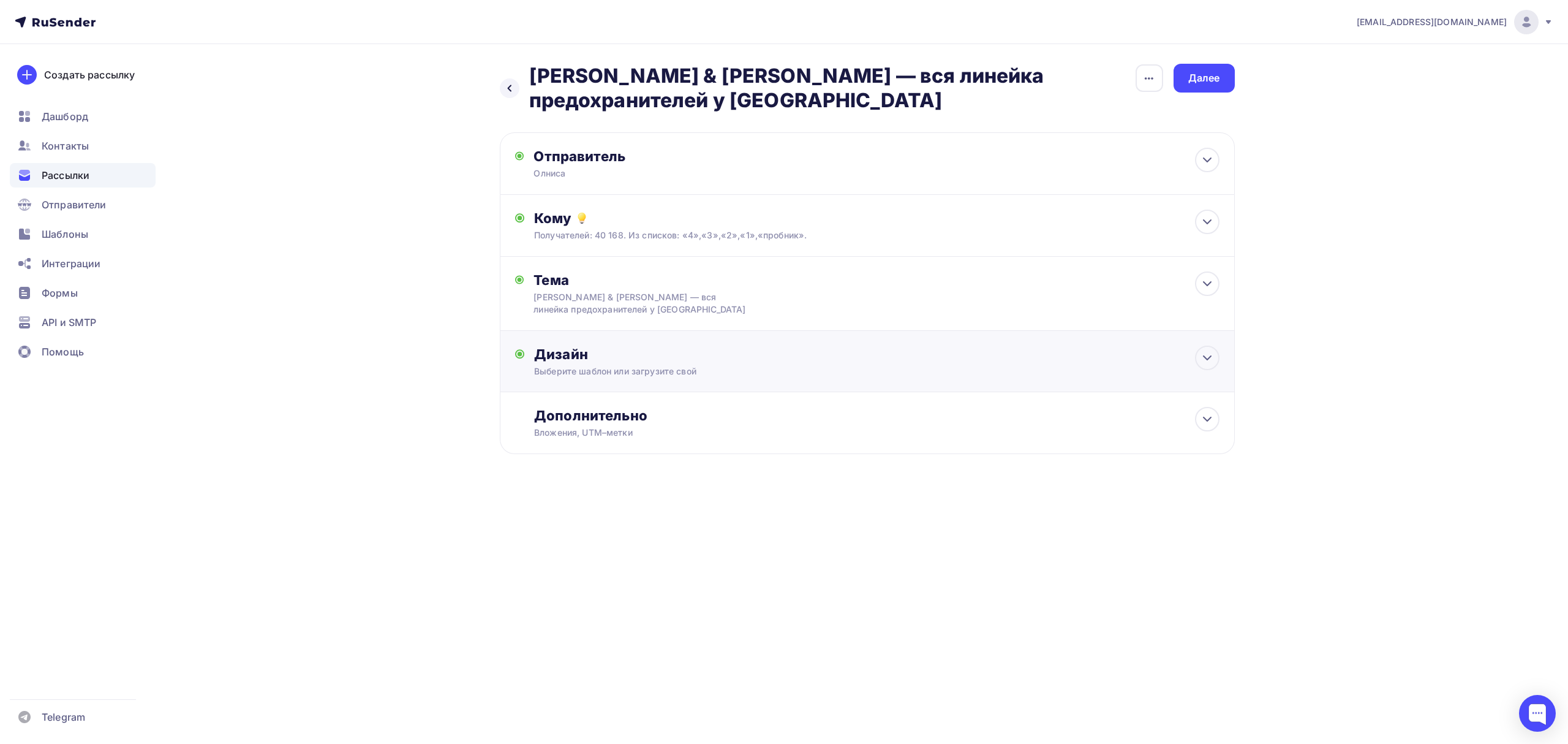
click at [711, 360] on div "Дизайн" at bounding box center [876, 354] width 685 height 17
click at [707, 477] on div "Редактировать" at bounding box center [705, 471] width 75 height 14
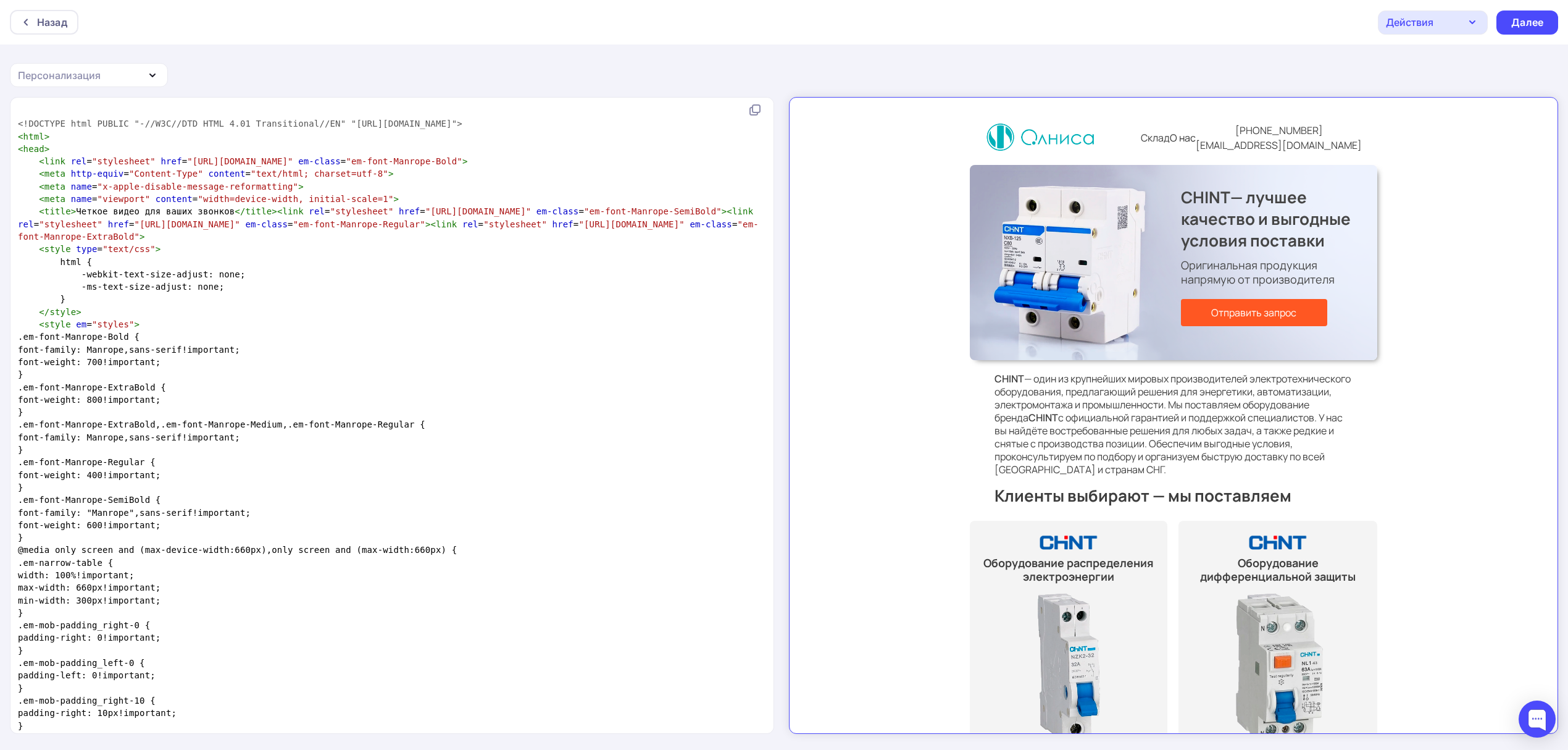
click at [1477, 27] on icon "button" at bounding box center [1473, 22] width 14 height 14
click at [77, 17] on div "Назад" at bounding box center [44, 22] width 68 height 24
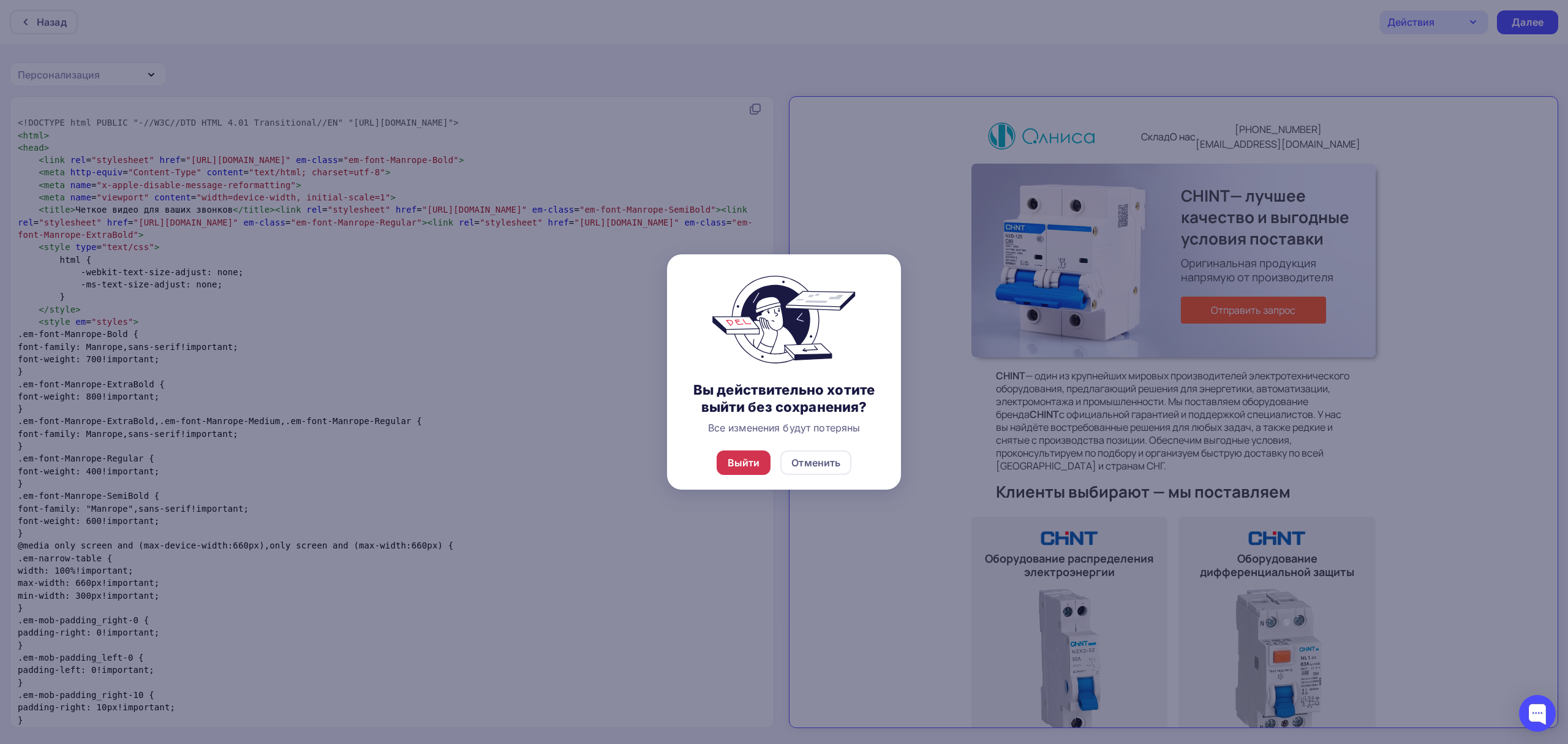
click at [748, 459] on div "Выйти" at bounding box center [744, 463] width 32 height 14
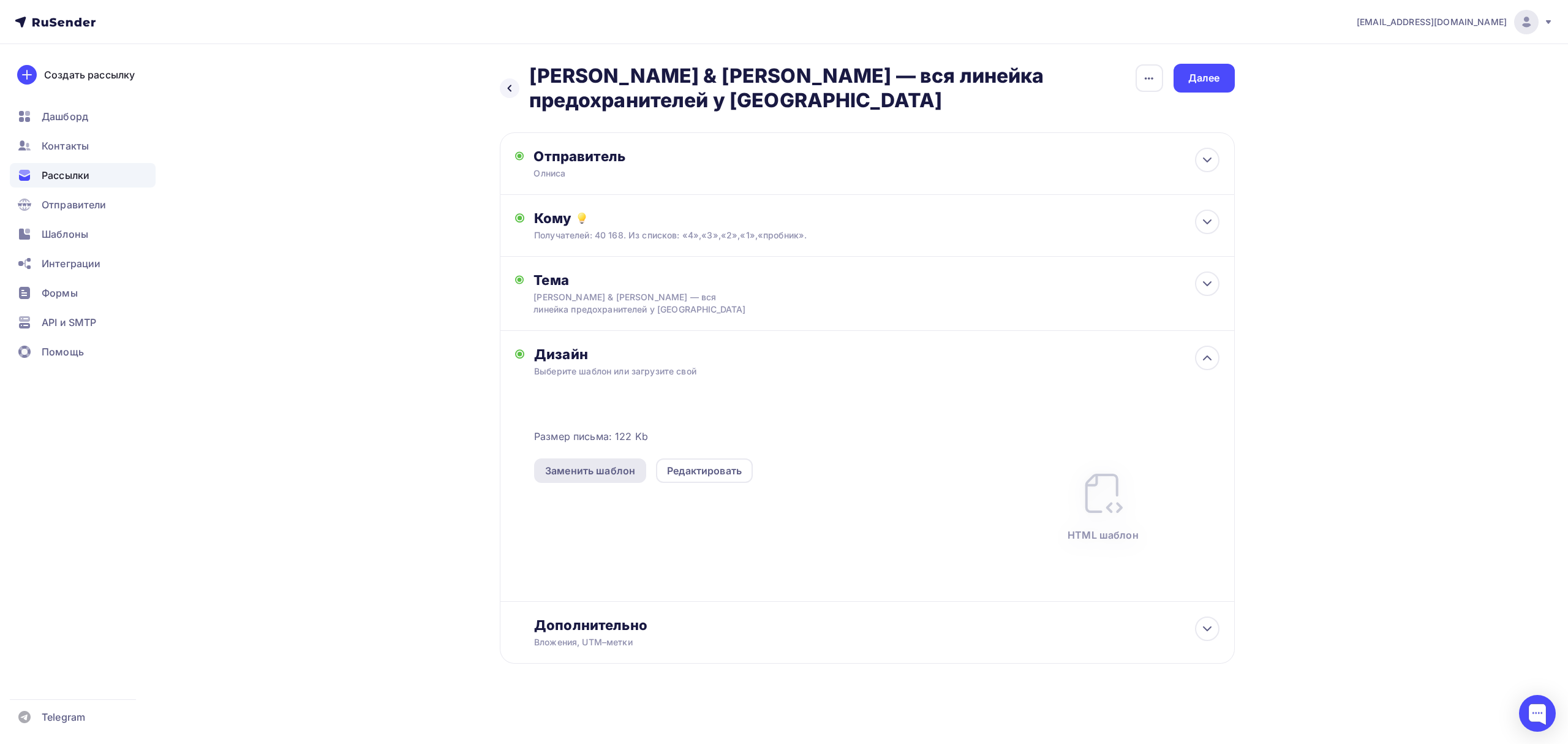
click at [554, 472] on div "Заменить шаблон" at bounding box center [590, 471] width 90 height 14
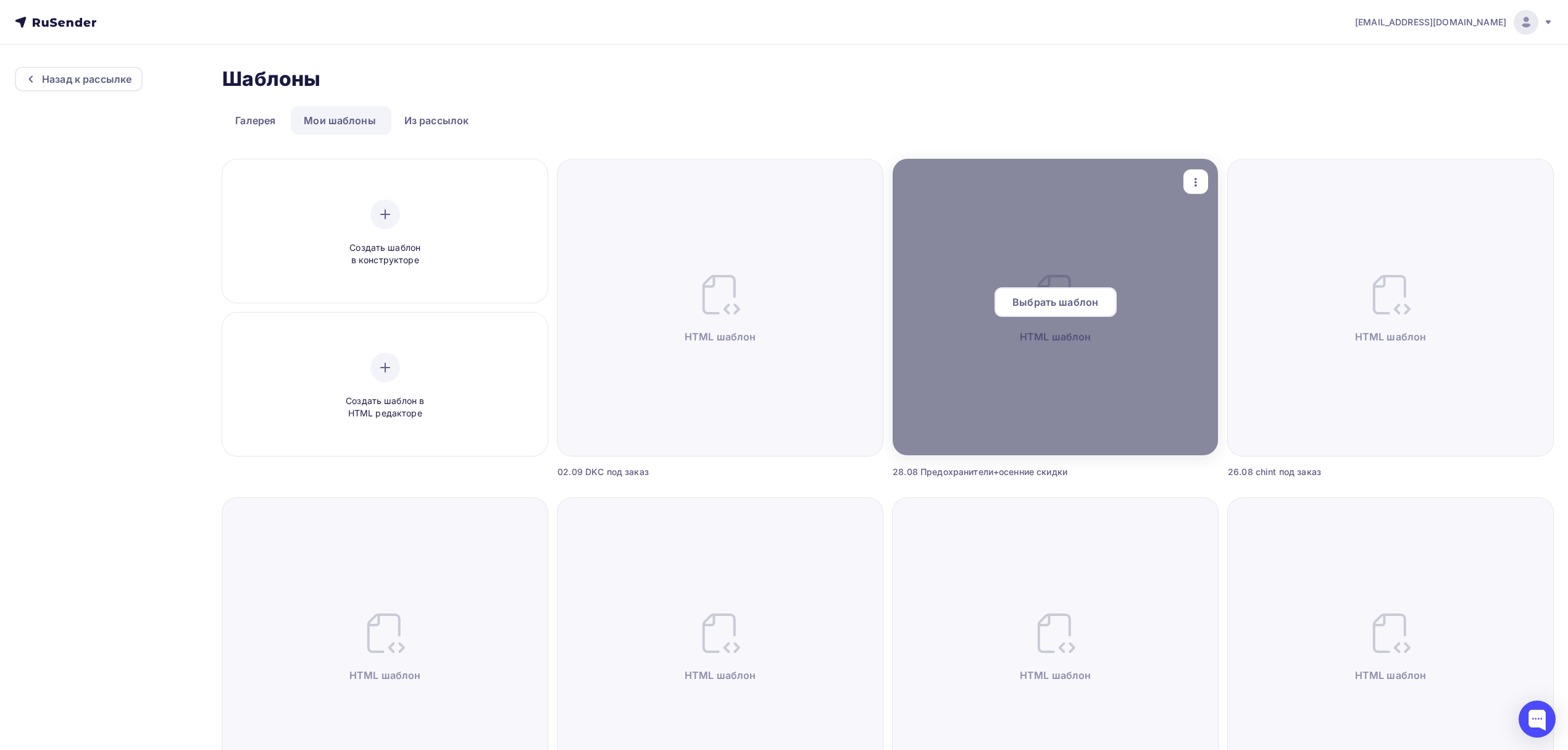
click at [1053, 310] on div "Выбрать шаблон" at bounding box center [1056, 302] width 122 height 30
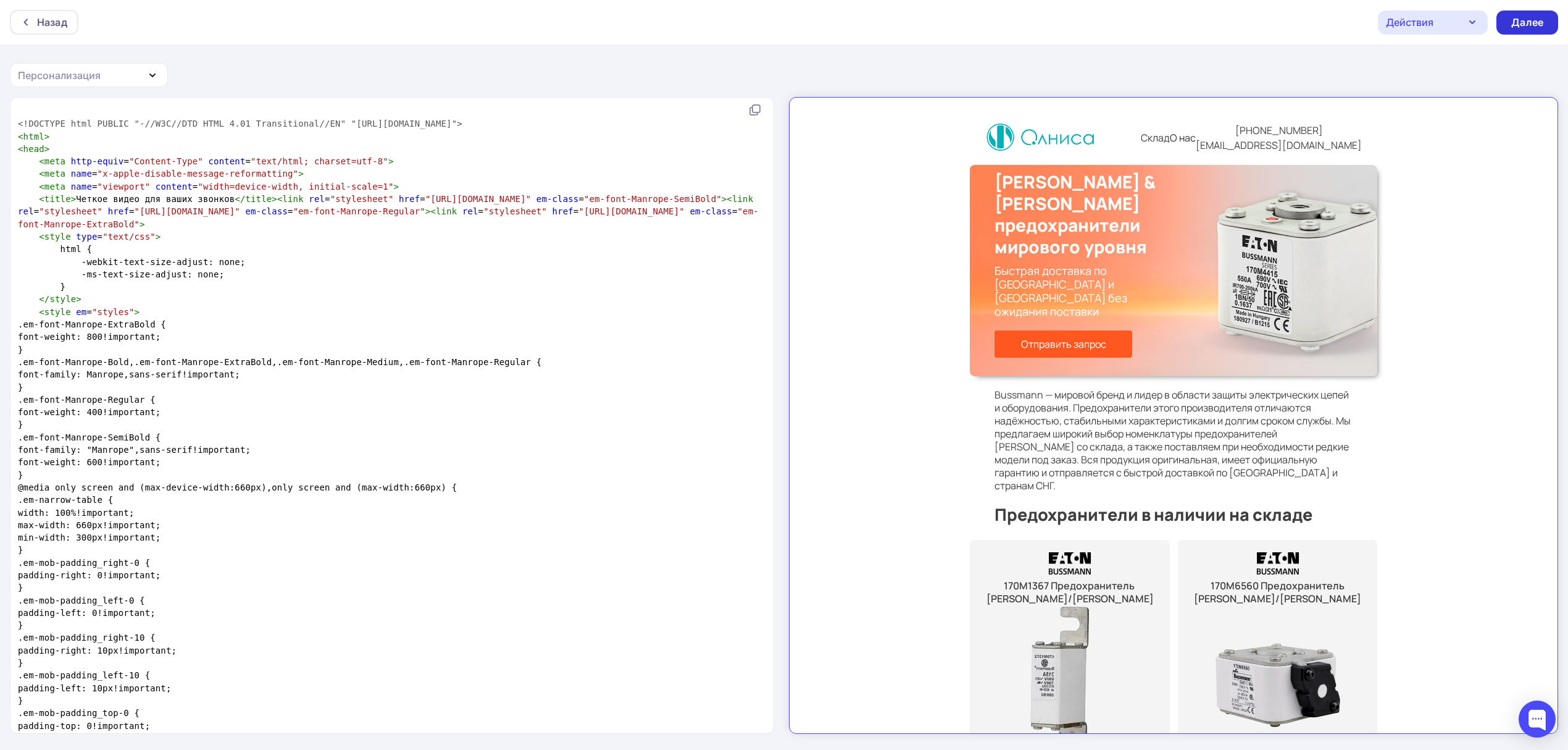
click at [1535, 23] on div "Далее" at bounding box center [1527, 23] width 32 height 14
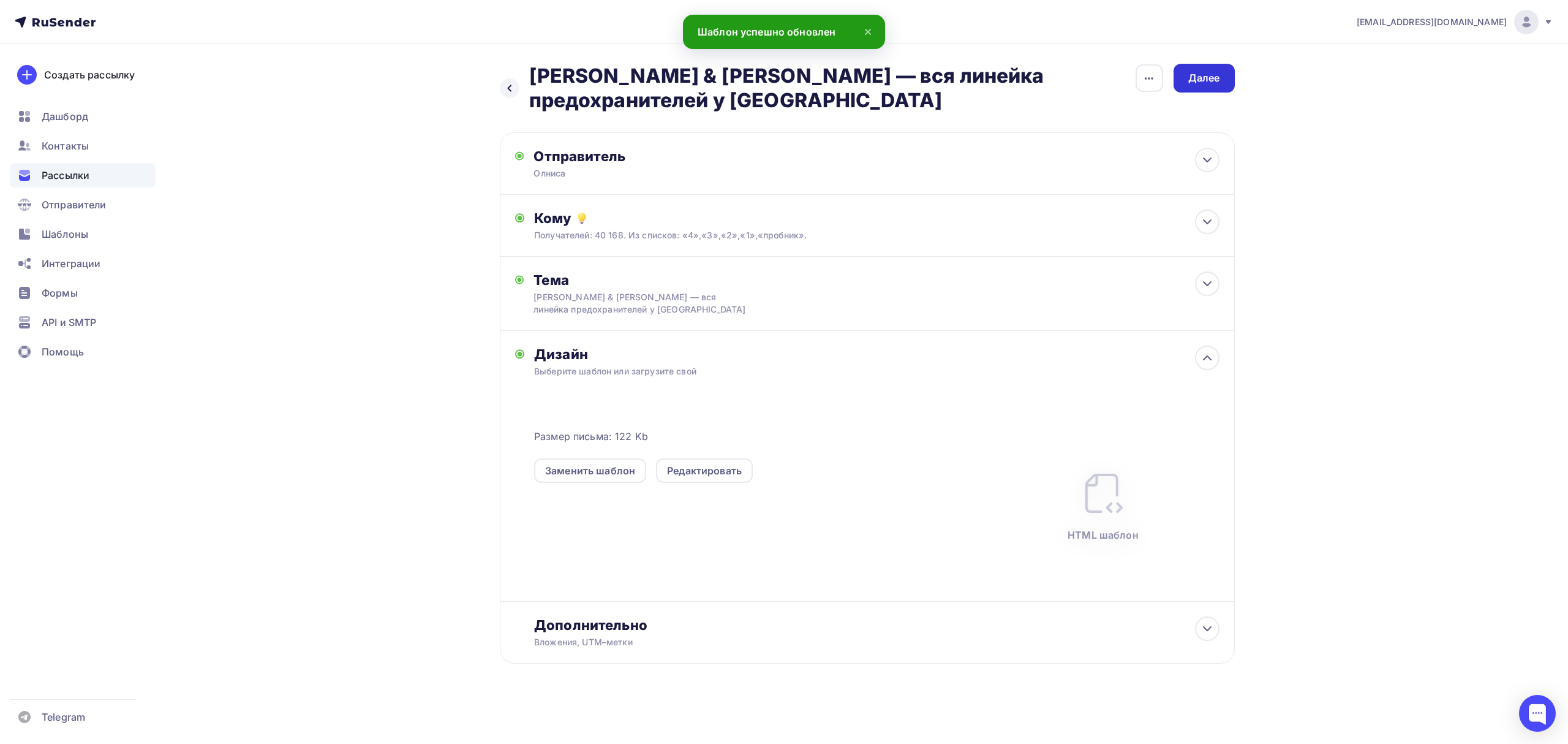
click at [1201, 82] on div "Далее" at bounding box center [1205, 79] width 32 height 14
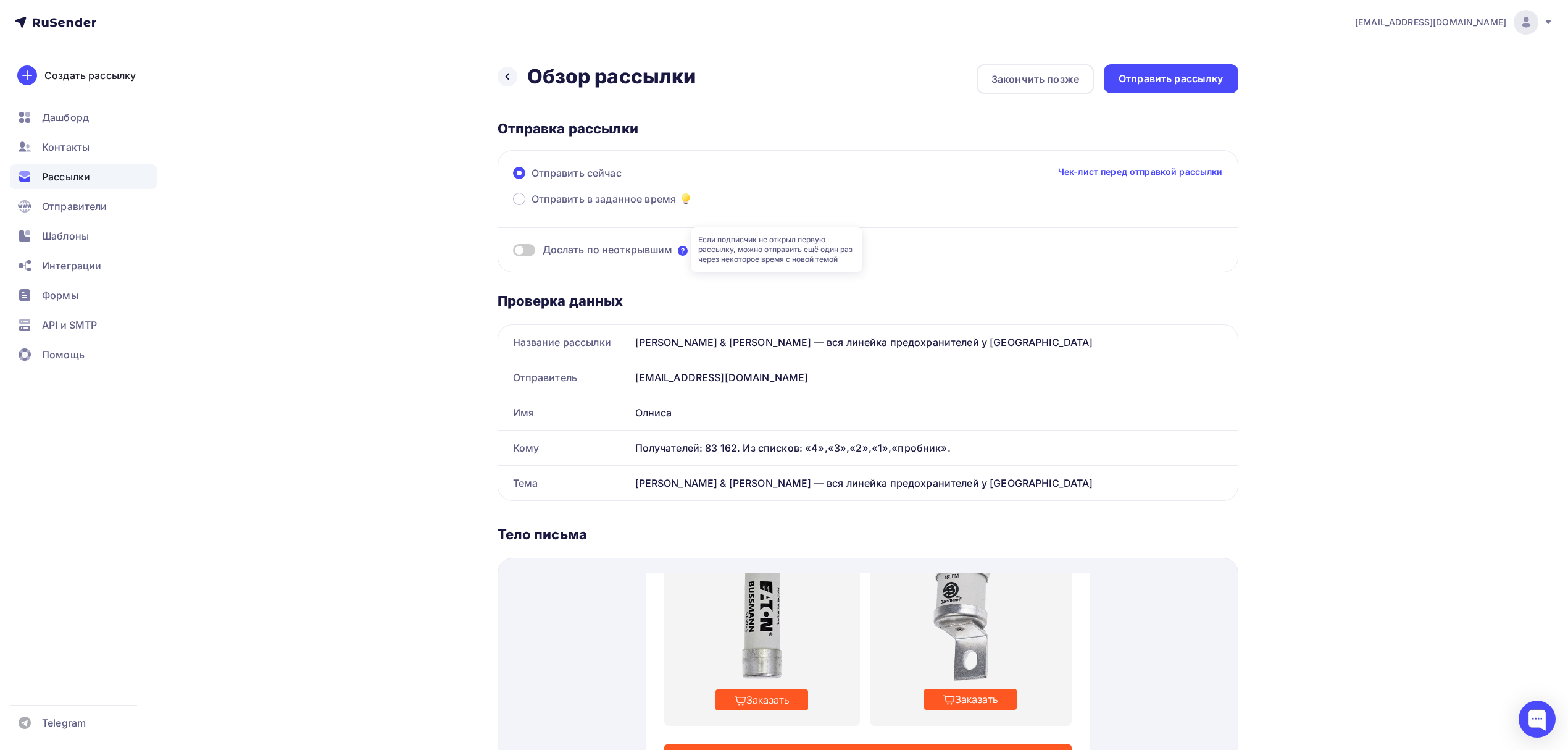
click at [685, 249] on icon at bounding box center [682, 250] width 10 height 10
click at [603, 283] on div "Проверка данных Название рассылки [PERSON_NAME] & [PERSON_NAME] — вся линейка п…" at bounding box center [868, 745] width 741 height 946
click at [1159, 77] on div "Отправить рассылку" at bounding box center [1171, 79] width 105 height 14
